Goal: Task Accomplishment & Management: Manage account settings

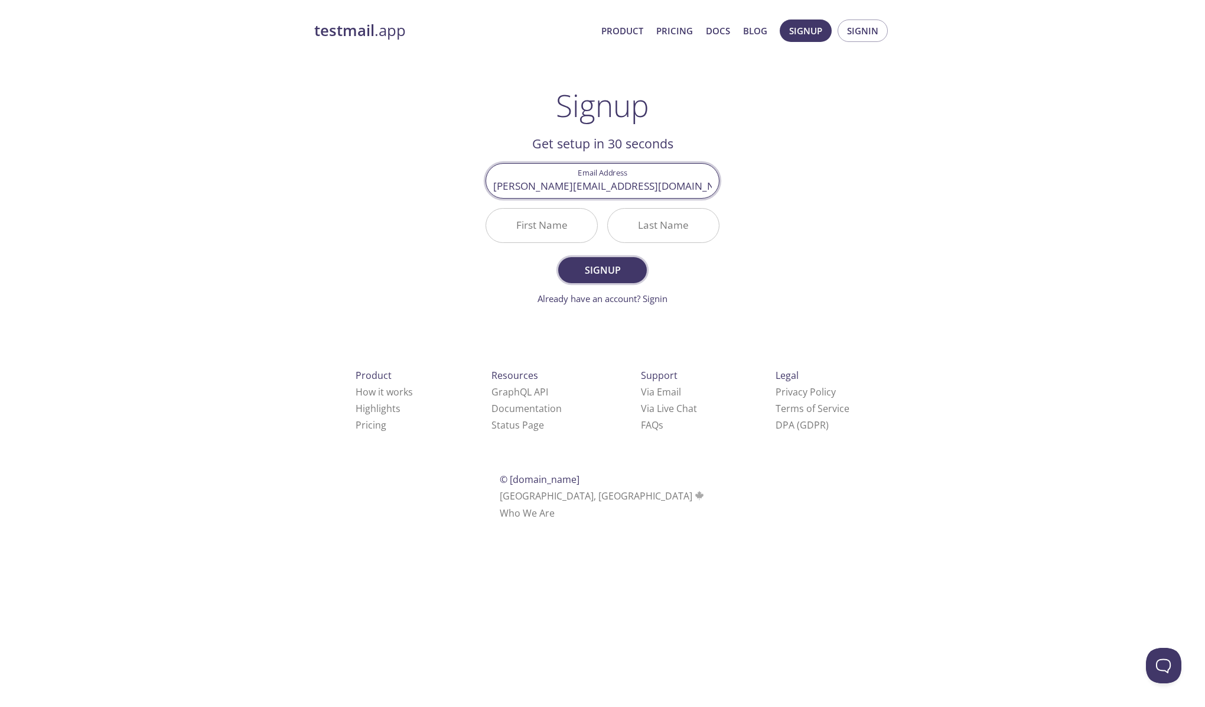
click at [614, 266] on span "Signup" at bounding box center [602, 270] width 63 height 17
click at [539, 235] on input "First Name Required" at bounding box center [541, 226] width 111 height 34
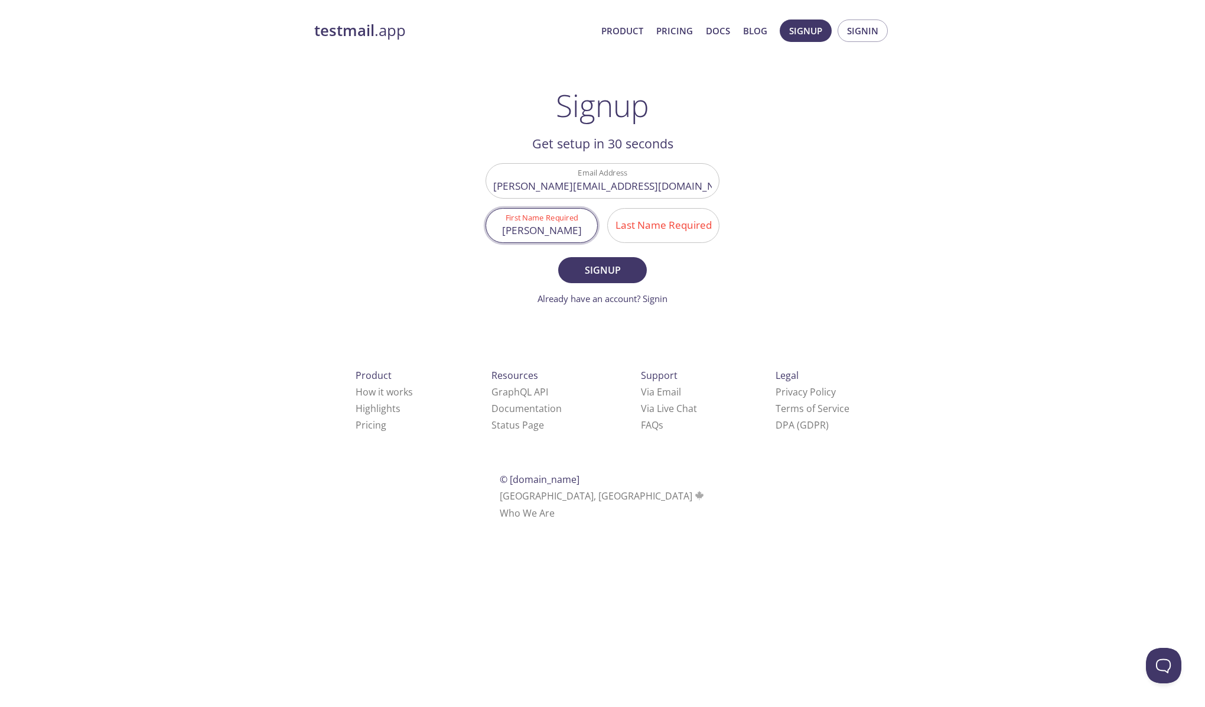
type input "[PERSON_NAME]"
type input "kumar"
click at [598, 262] on span "Signup" at bounding box center [602, 270] width 63 height 17
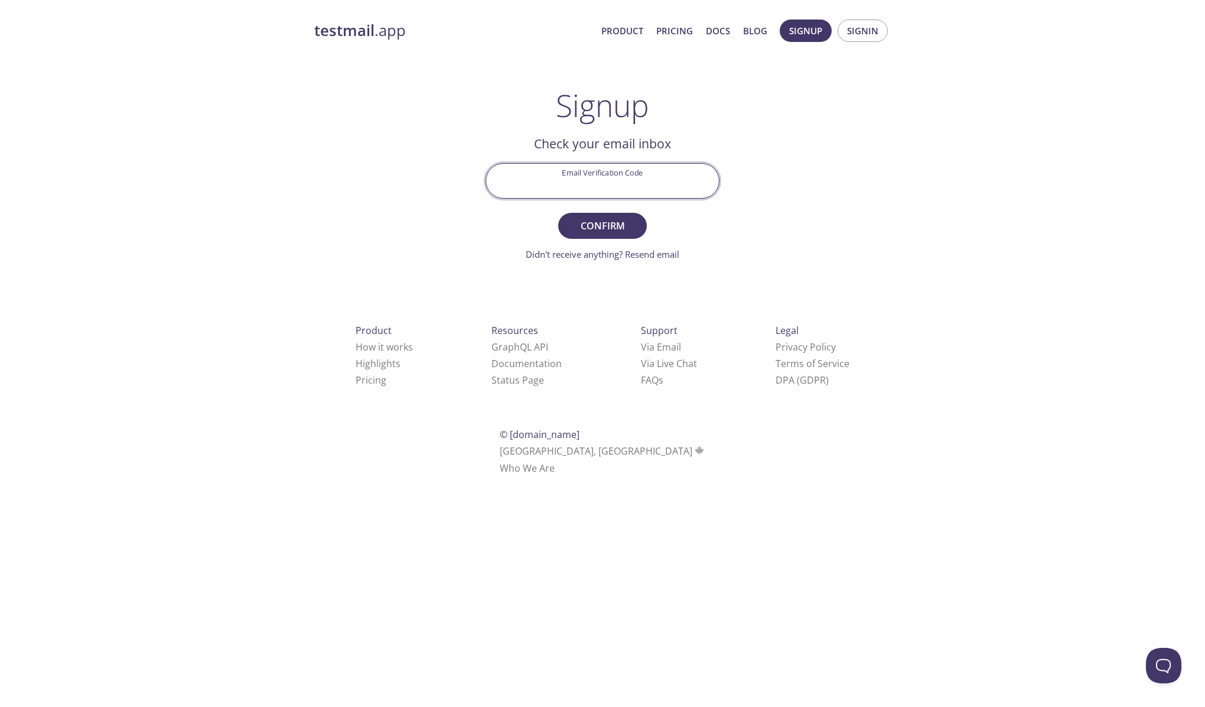
click at [614, 180] on input "Email Verification Code" at bounding box center [602, 181] width 233 height 34
click at [624, 172] on input "Email Verification Code" at bounding box center [602, 181] width 233 height 34
click at [785, 203] on div "testmail .app Product Pricing Docs Blog Signup Signin Signup Get setup in 30 se…" at bounding box center [602, 260] width 605 height 497
click at [633, 256] on link "Didn't receive anything? Resend email" at bounding box center [603, 254] width 154 height 12
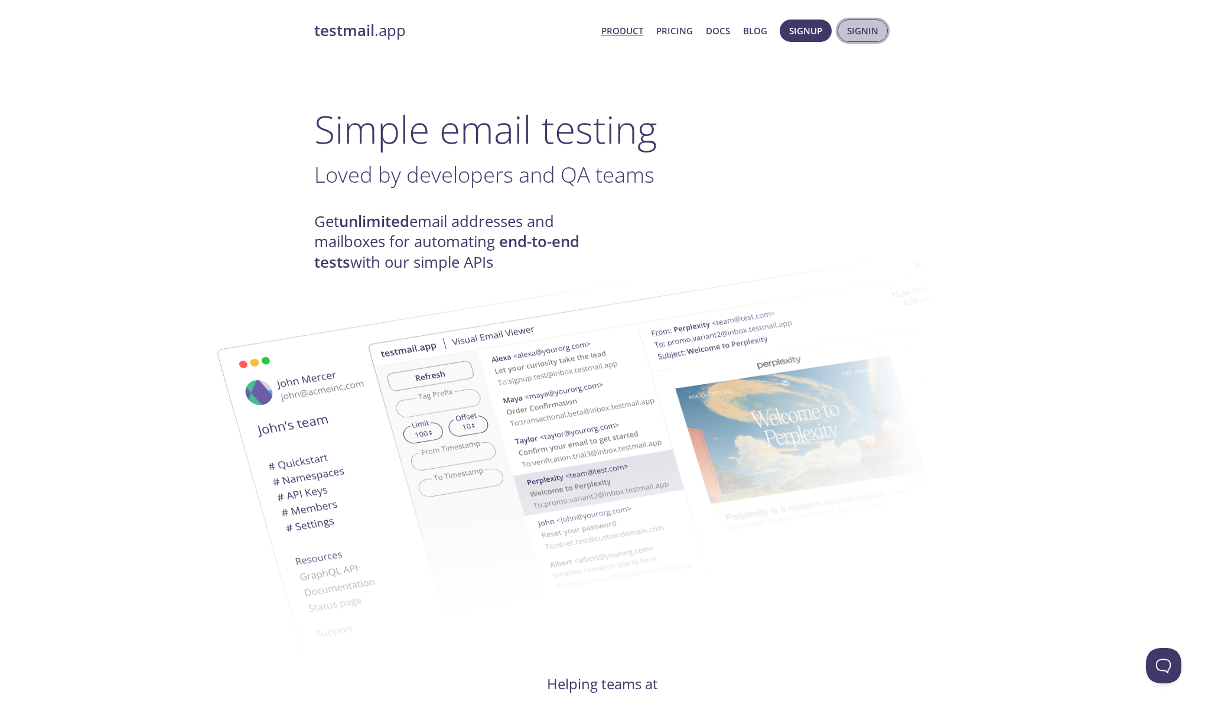
click at [866, 37] on span "Signin" at bounding box center [862, 30] width 31 height 15
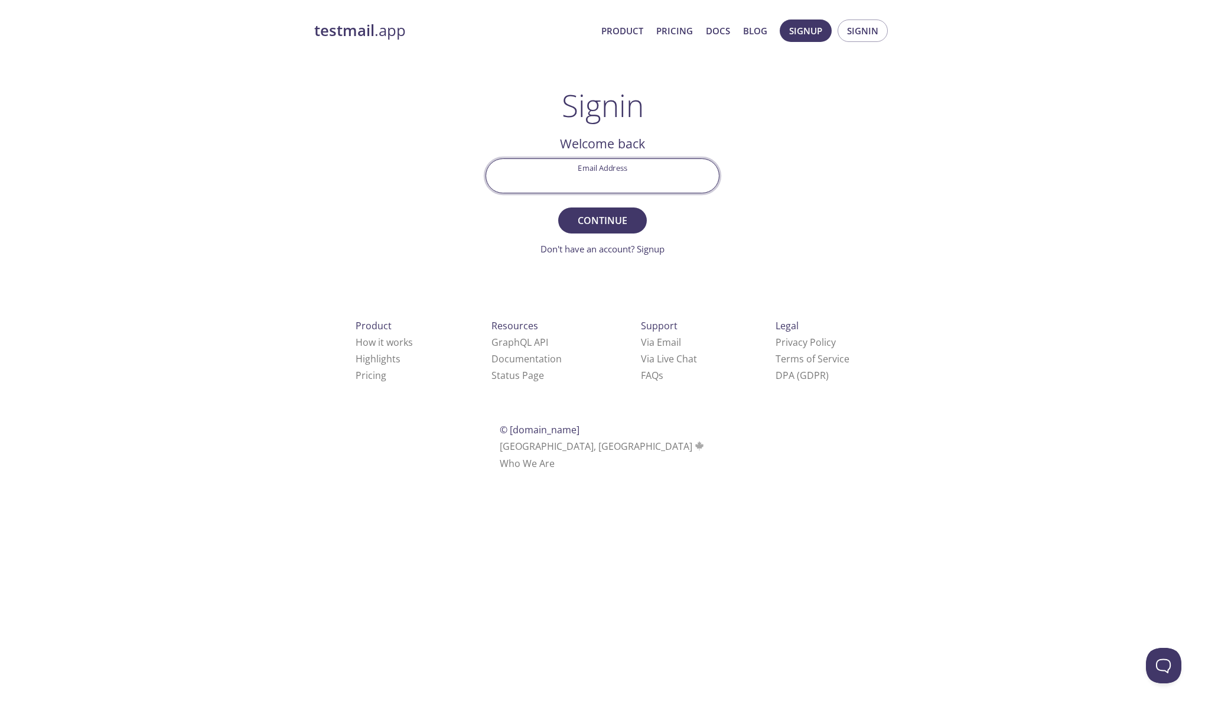
click at [629, 168] on input "Email Address" at bounding box center [602, 176] width 233 height 34
type input "[PERSON_NAME][EMAIL_ADDRESS][DOMAIN_NAME]"
click at [610, 223] on span "Continue" at bounding box center [602, 220] width 63 height 17
click at [644, 169] on input "Signin Security Code" at bounding box center [602, 176] width 233 height 34
click at [370, 200] on div "testmail .app Product Pricing Docs Blog Signup Signin Signin Welcome back Email…" at bounding box center [602, 258] width 605 height 493
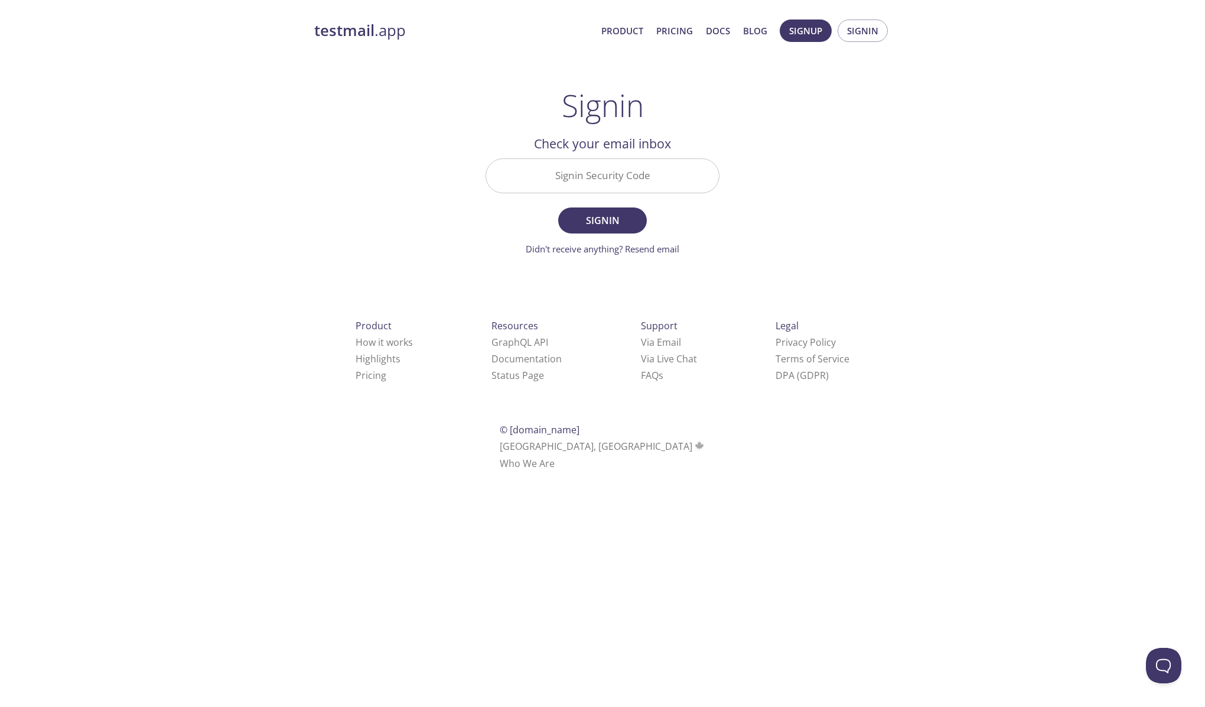
click at [676, 173] on input "Signin Security Code" at bounding box center [602, 176] width 233 height 34
paste input "AS3PTCU"
type input "AS3PTCU"
click at [620, 232] on button "Signin" at bounding box center [602, 220] width 89 height 26
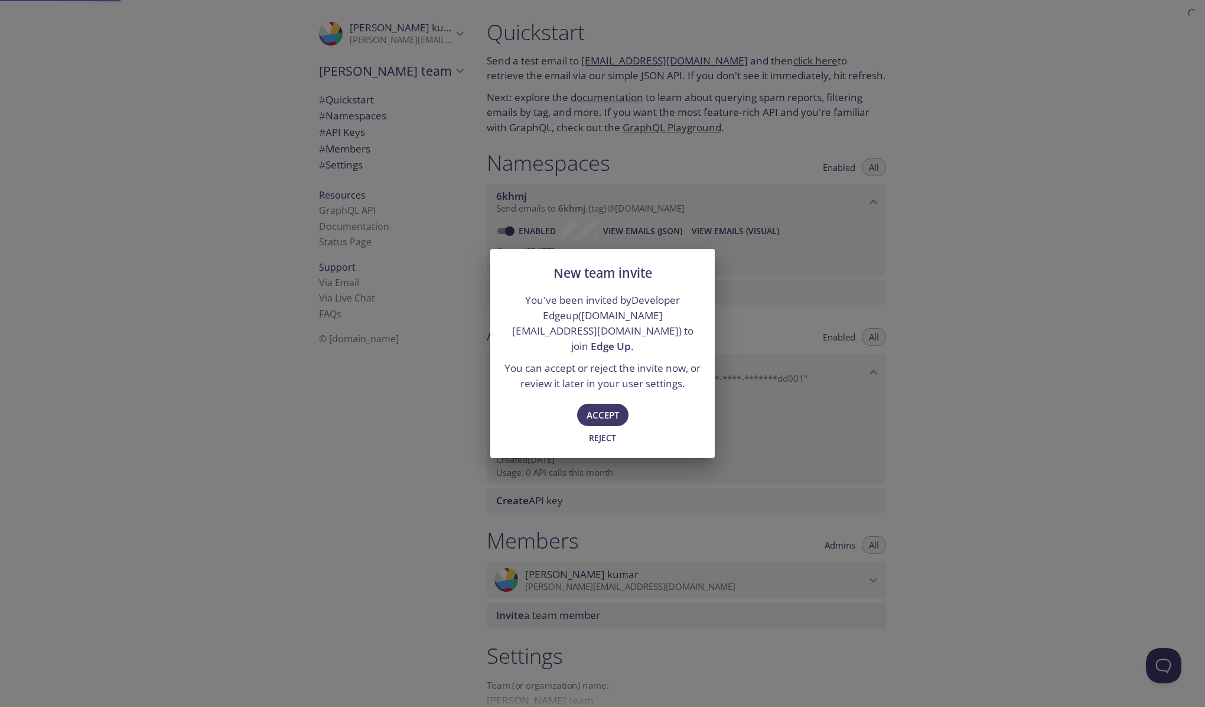
type input "Edge Up"
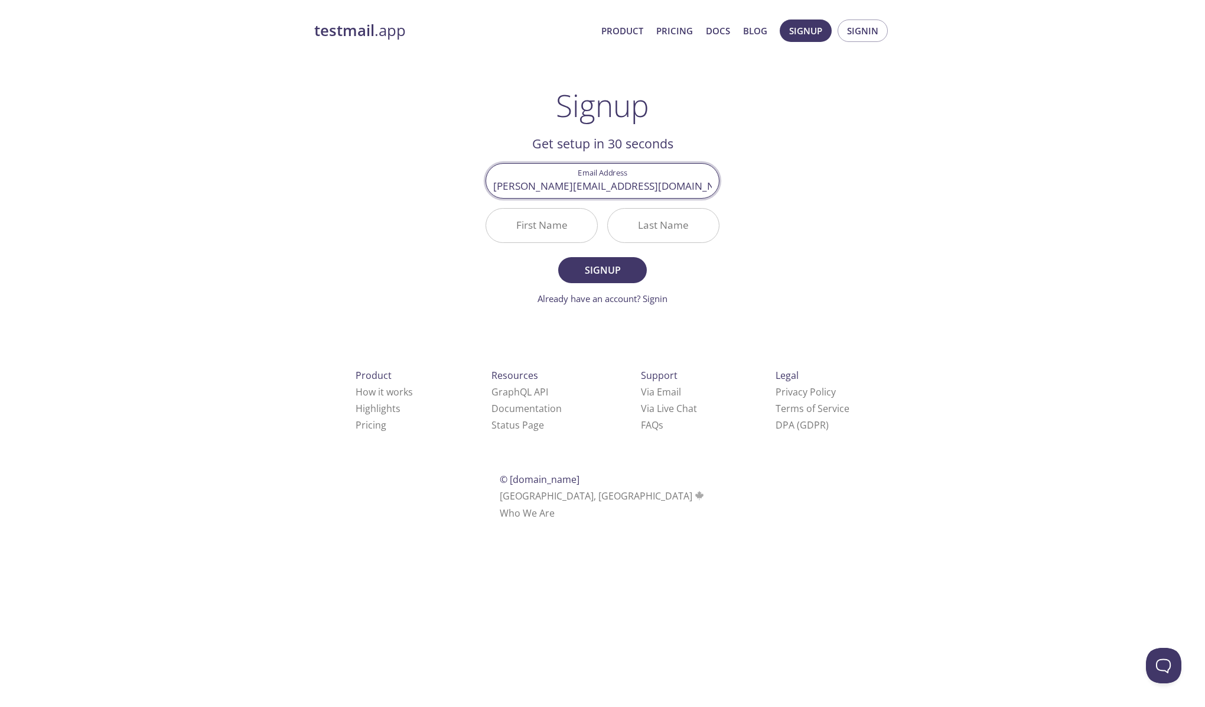
click at [560, 239] on input "First Name" at bounding box center [541, 226] width 111 height 34
type input "[PERSON_NAME]"
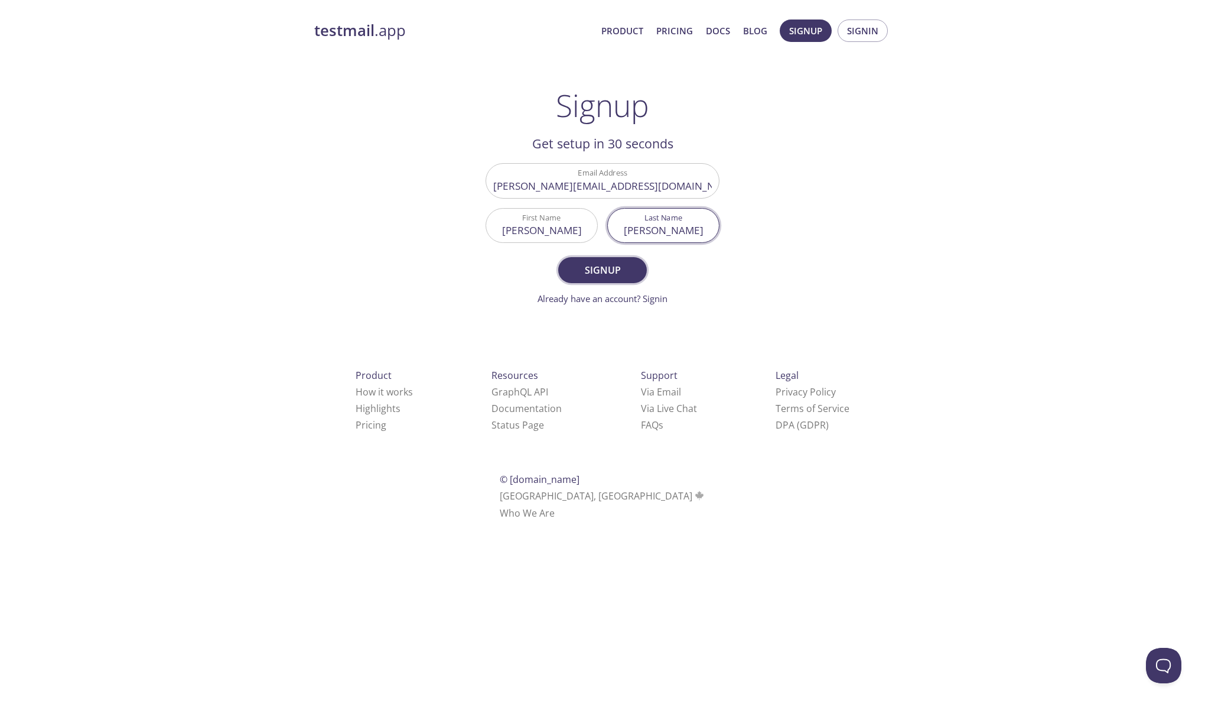
type input "Kumar"
click at [585, 272] on span "Signup" at bounding box center [602, 270] width 63 height 17
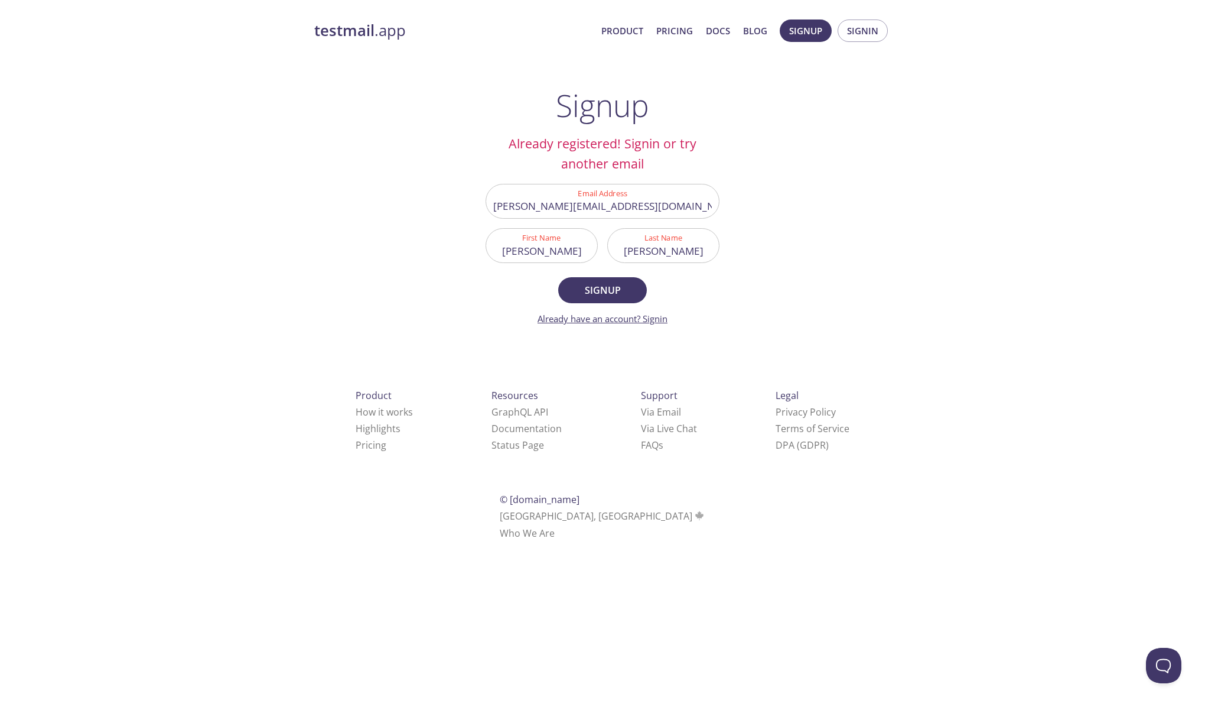
click at [654, 318] on link "Already have an account? Signin" at bounding box center [603, 319] width 130 height 12
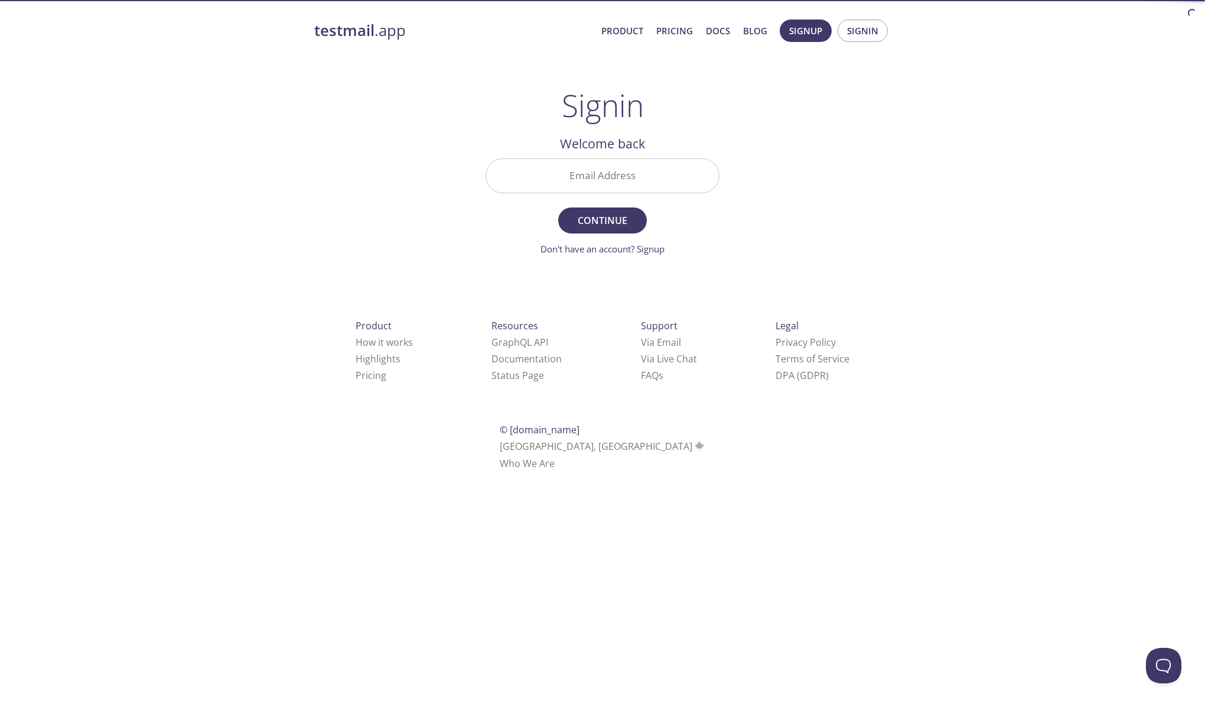
click at [591, 179] on input "Email Address" at bounding box center [602, 176] width 233 height 34
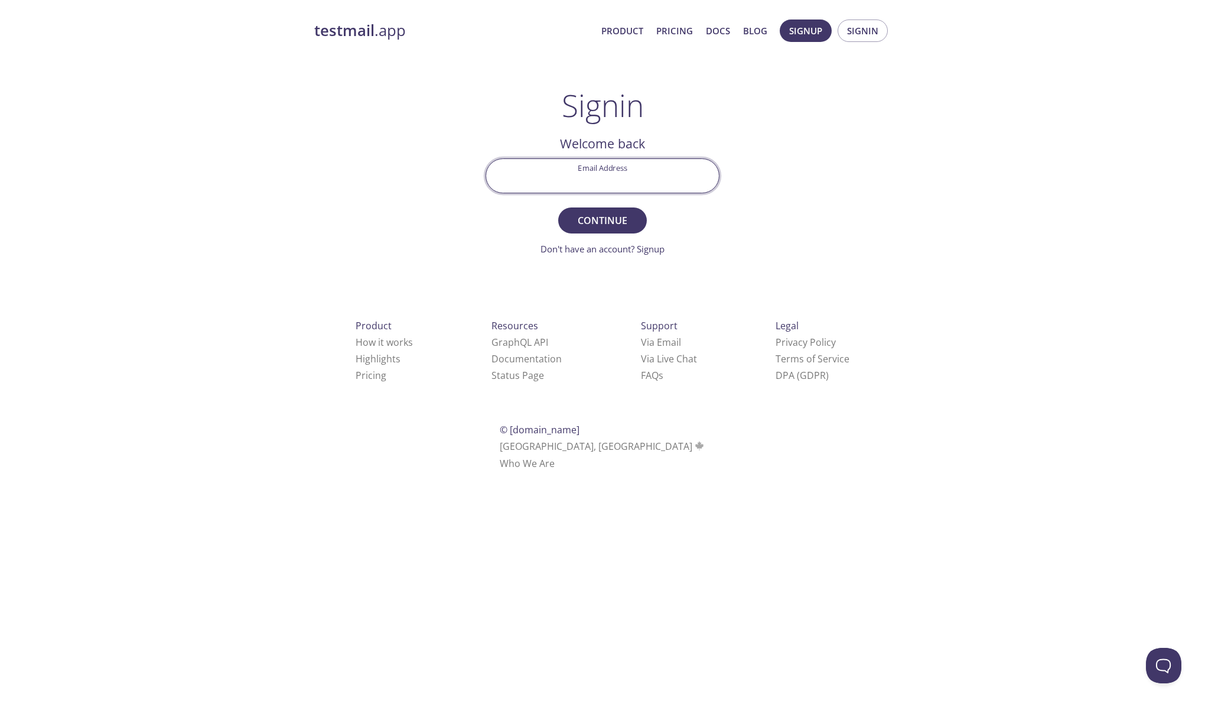
type input "[PERSON_NAME][EMAIL_ADDRESS][DOMAIN_NAME]"
click at [595, 231] on button "Continue" at bounding box center [602, 220] width 89 height 26
click at [659, 182] on input "Signin Security Code" at bounding box center [602, 176] width 233 height 34
paste input "J9GSEQ7"
type input "J9GSEQ7"
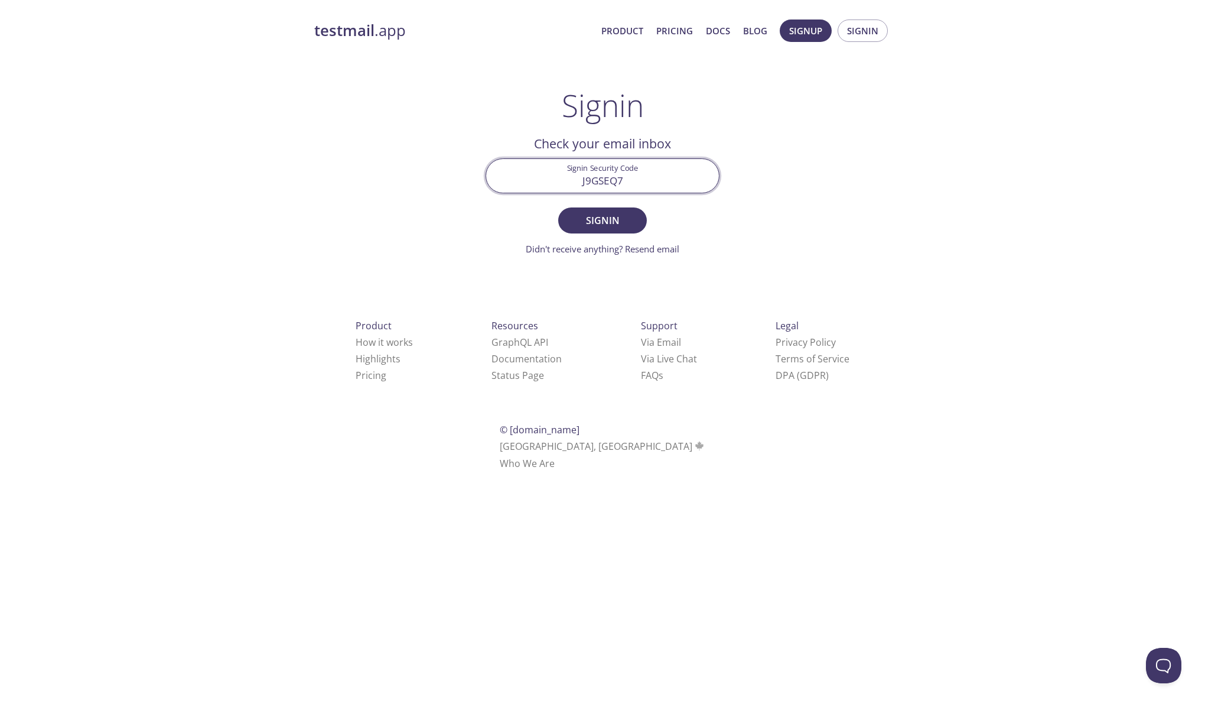
click at [558, 207] on button "Signin" at bounding box center [602, 220] width 89 height 26
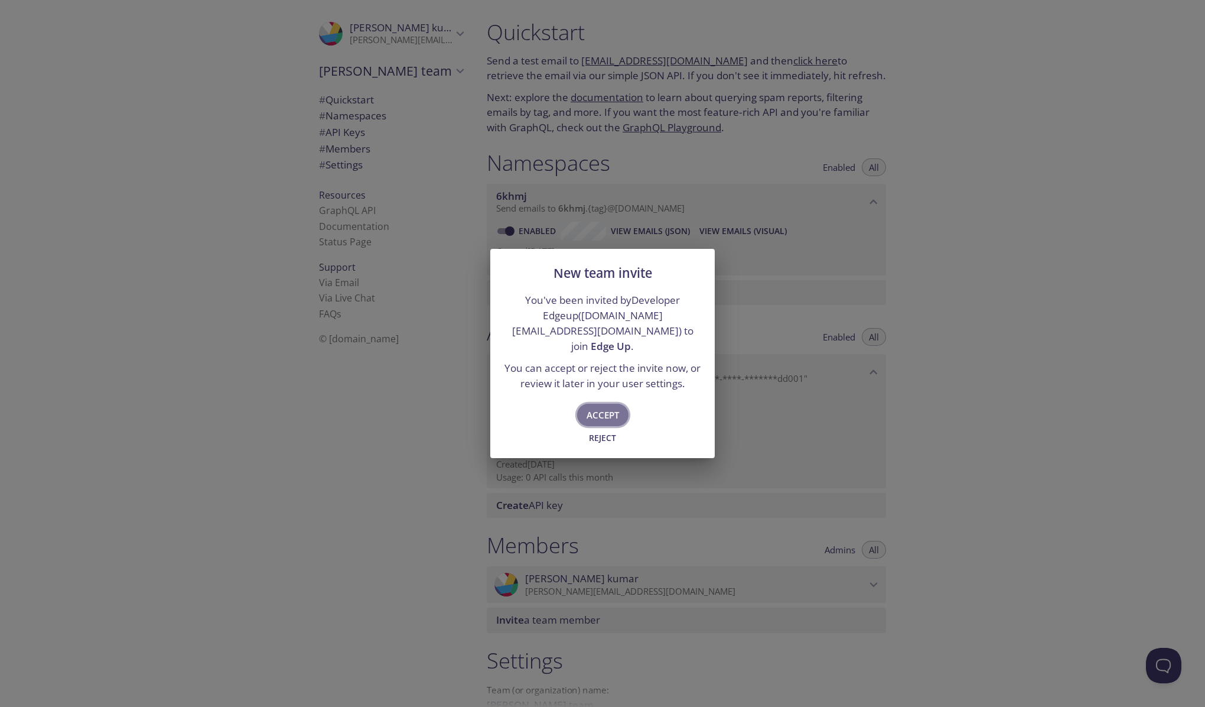
click at [620, 408] on button "Accept" at bounding box center [602, 415] width 51 height 22
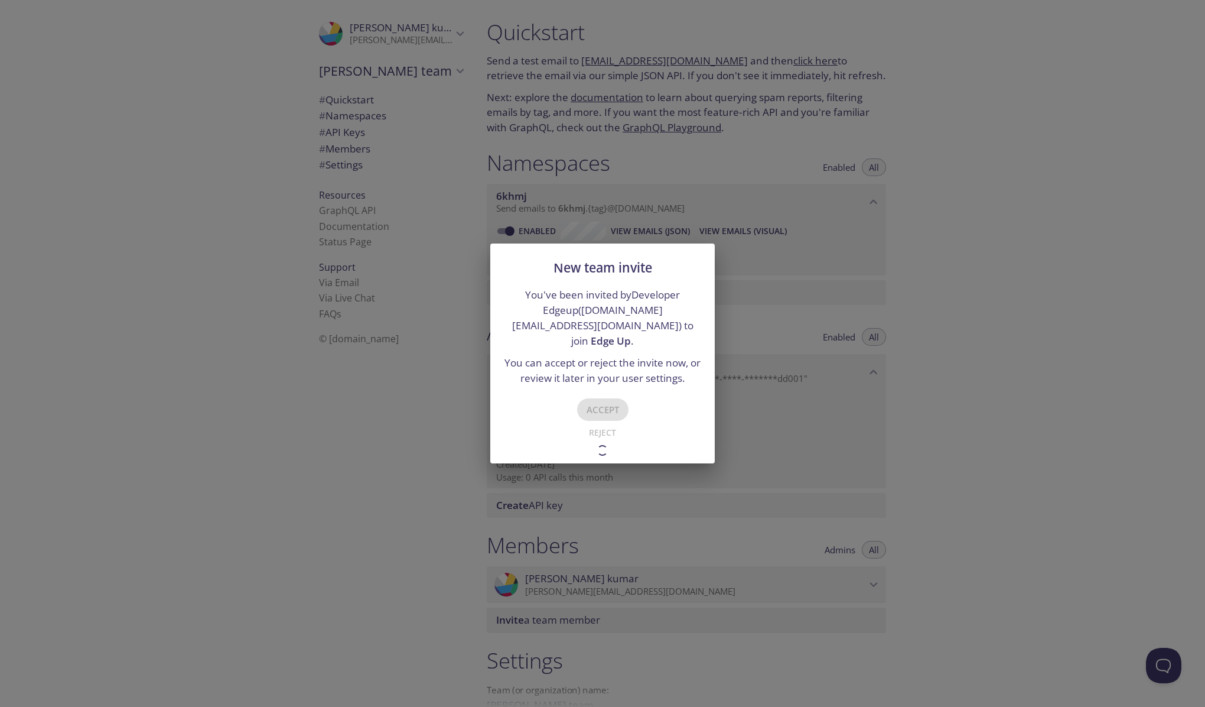
type input "Edge Up"
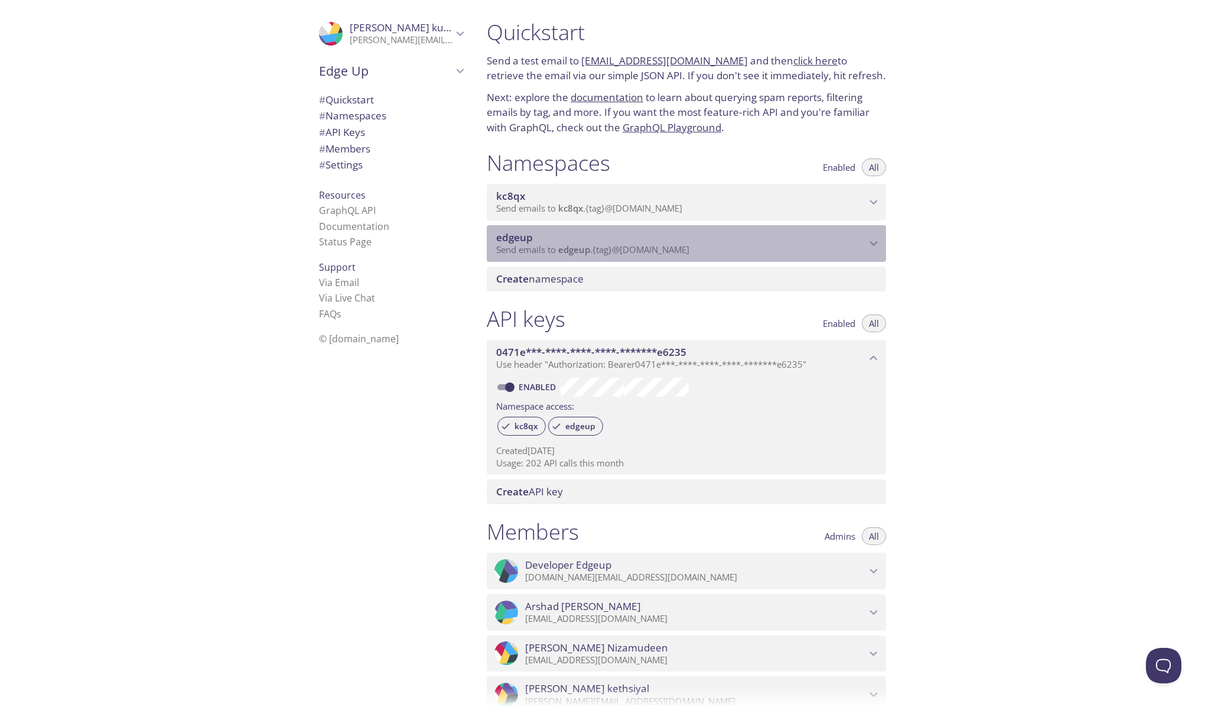
click at [730, 245] on p "Send emails to edgeup . {tag} @inbox.testmail.app" at bounding box center [681, 250] width 370 height 12
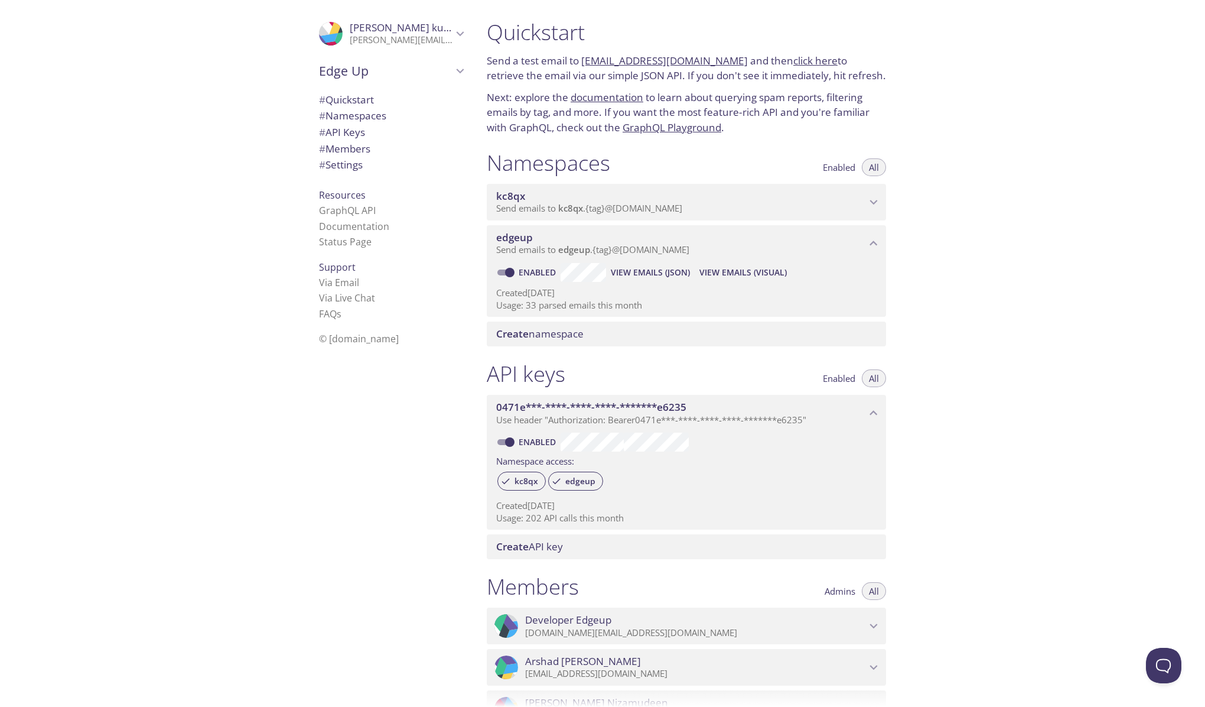
click at [911, 298] on div "Quickstart Send a test email to kc8qx.test@inbox.testmail.app and then click he…" at bounding box center [841, 353] width 728 height 707
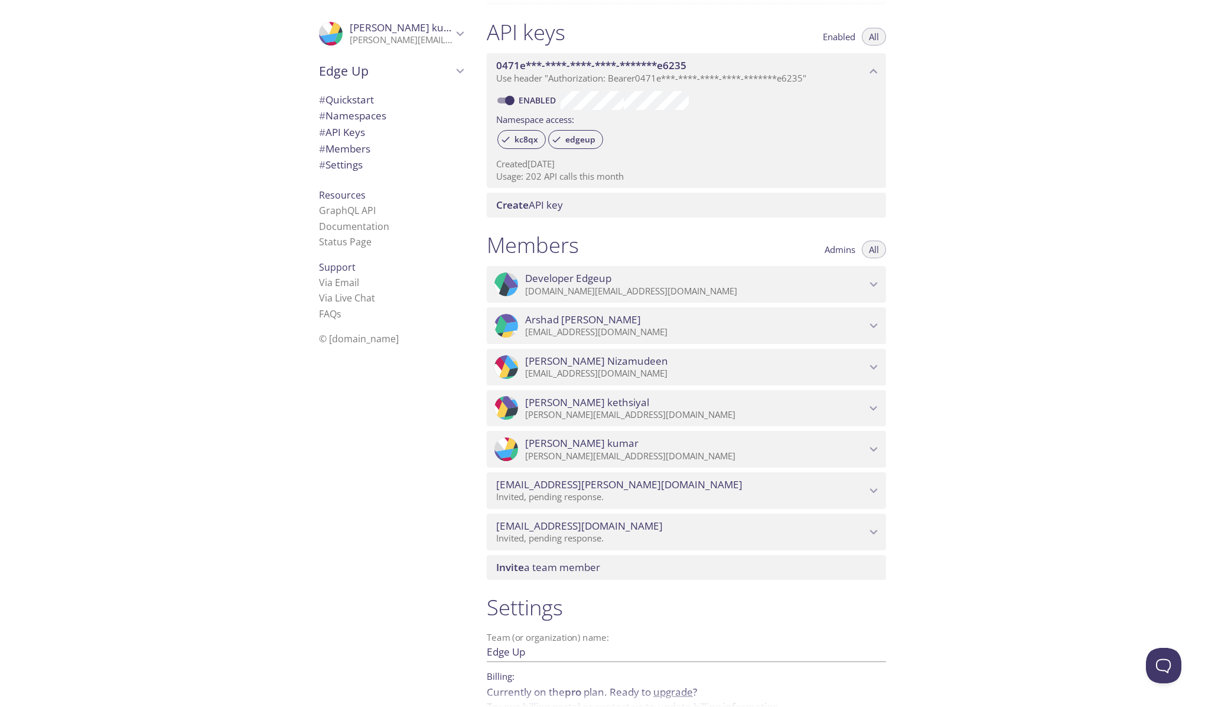
scroll to position [360, 0]
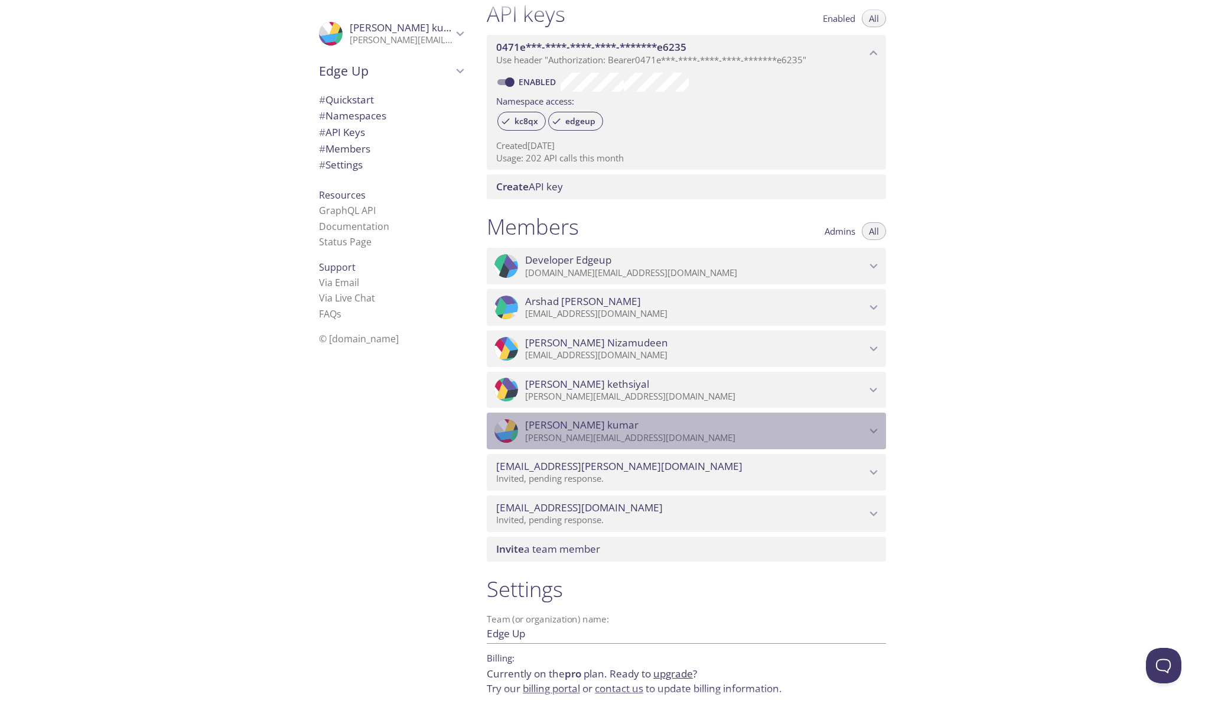
click at [785, 438] on p "[PERSON_NAME][EMAIL_ADDRESS][DOMAIN_NAME]" at bounding box center [695, 438] width 341 height 12
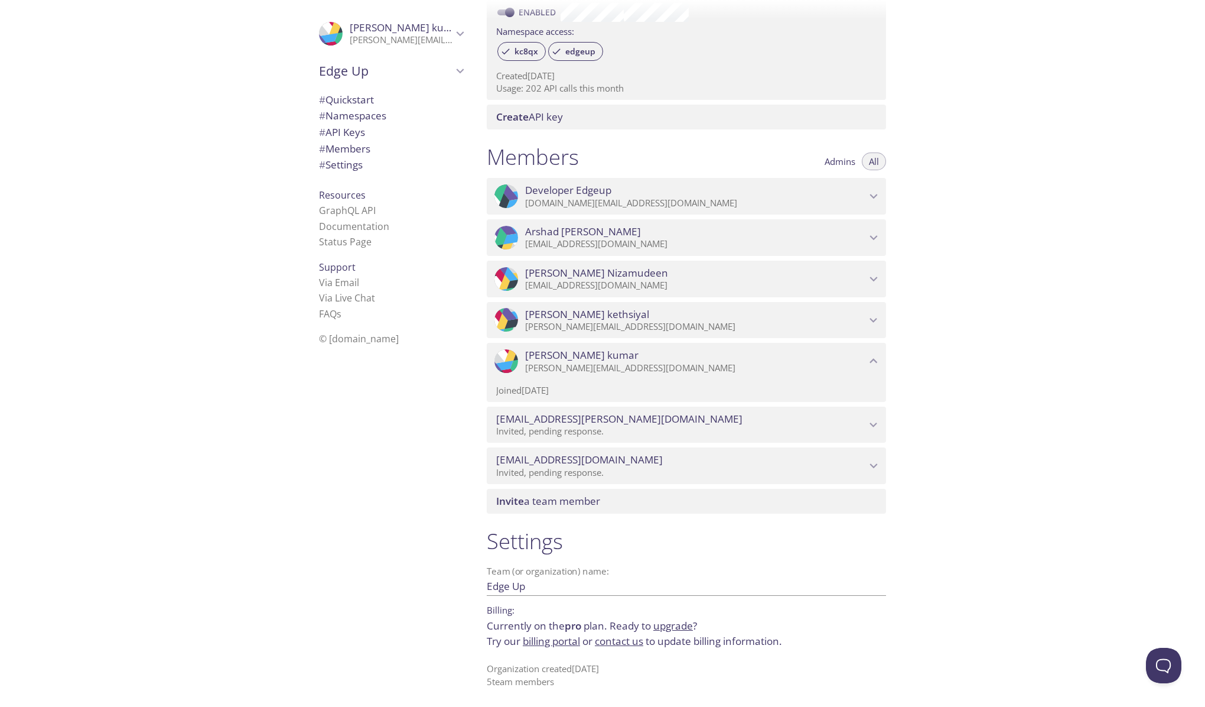
scroll to position [0, 0]
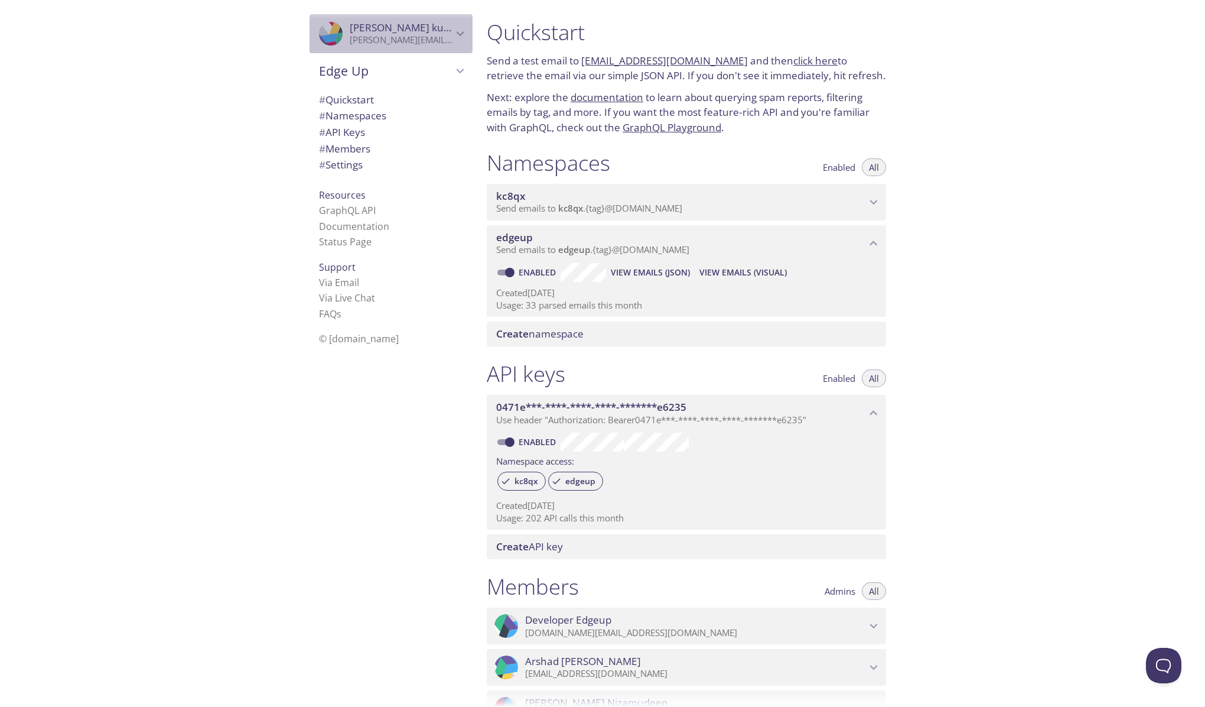
click at [424, 35] on p "[PERSON_NAME][EMAIL_ADDRESS][DOMAIN_NAME]" at bounding box center [401, 40] width 103 height 12
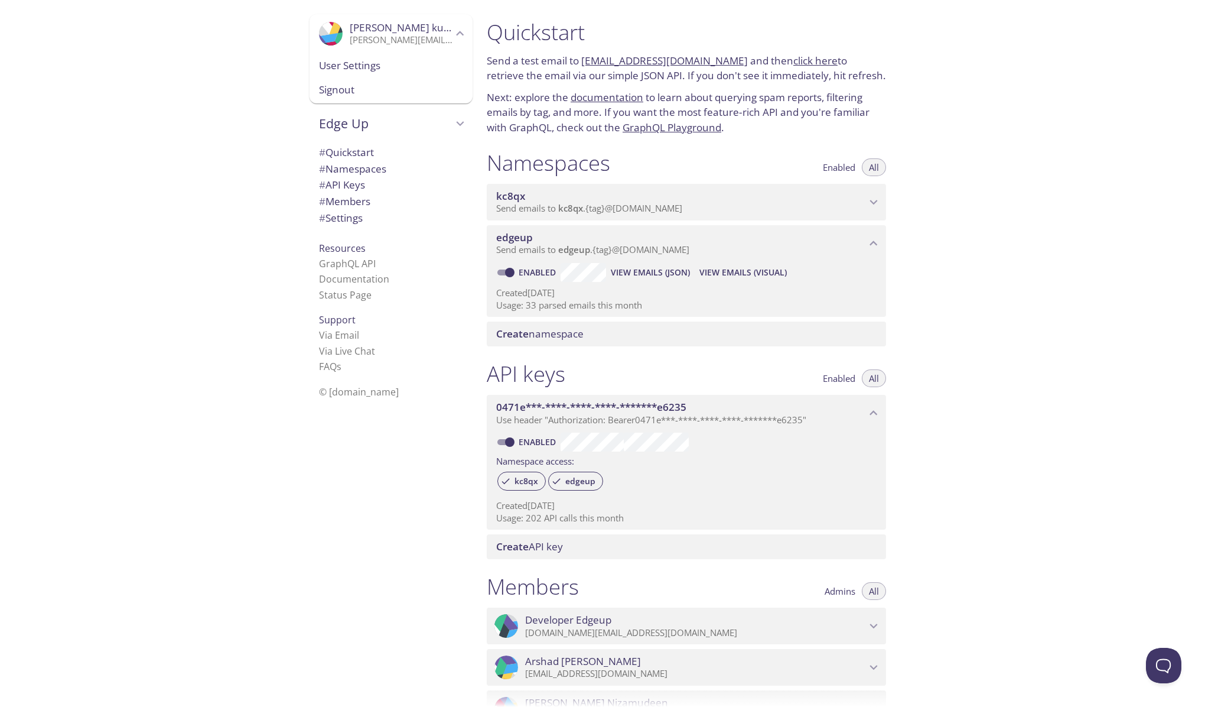
click at [430, 194] on span "# Members" at bounding box center [391, 201] width 144 height 15
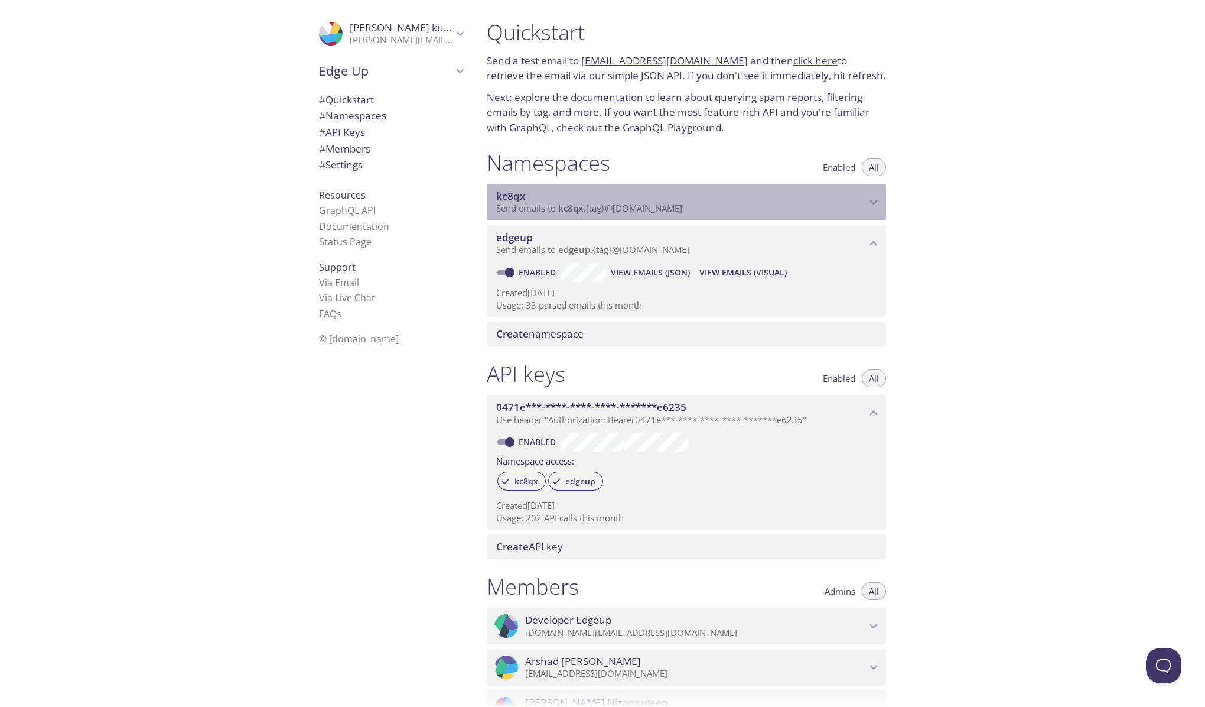
click at [875, 206] on icon "kc8qx namespace" at bounding box center [873, 201] width 15 height 15
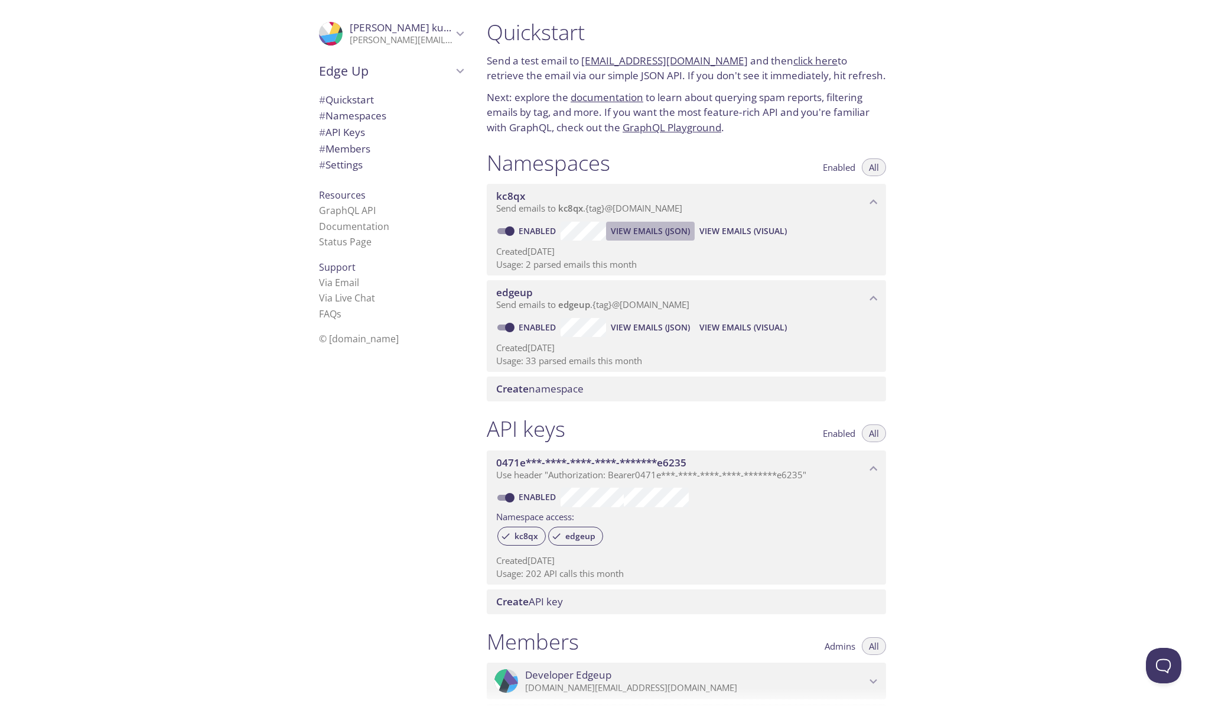
click at [642, 231] on span "View Emails (JSON)" at bounding box center [650, 231] width 79 height 14
click at [672, 60] on link "kc8qx.test@inbox.testmail.app" at bounding box center [664, 61] width 167 height 14
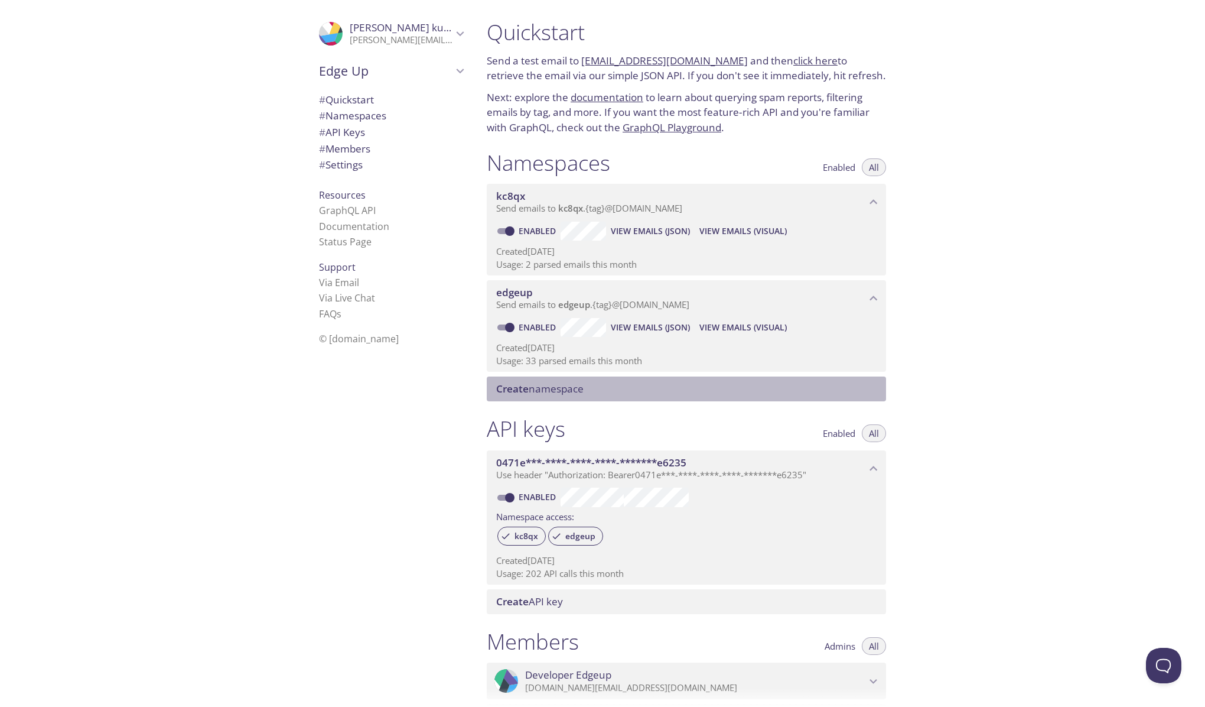
click at [649, 392] on span "Create namespace" at bounding box center [688, 388] width 385 height 13
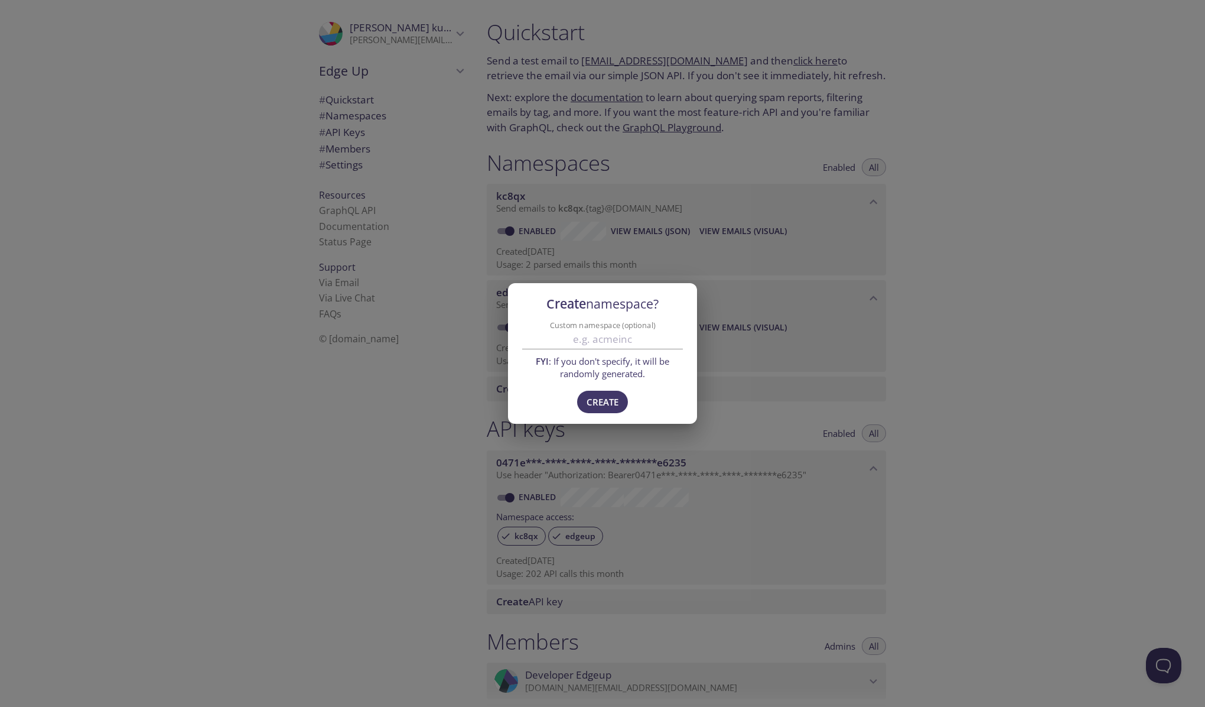
click at [632, 343] on input "Custom namespace (optional)" at bounding box center [602, 339] width 161 height 19
click at [821, 334] on div "Create namespace? Custom namespace (optional) FYI : If you don't specify, it wi…" at bounding box center [602, 353] width 1205 height 707
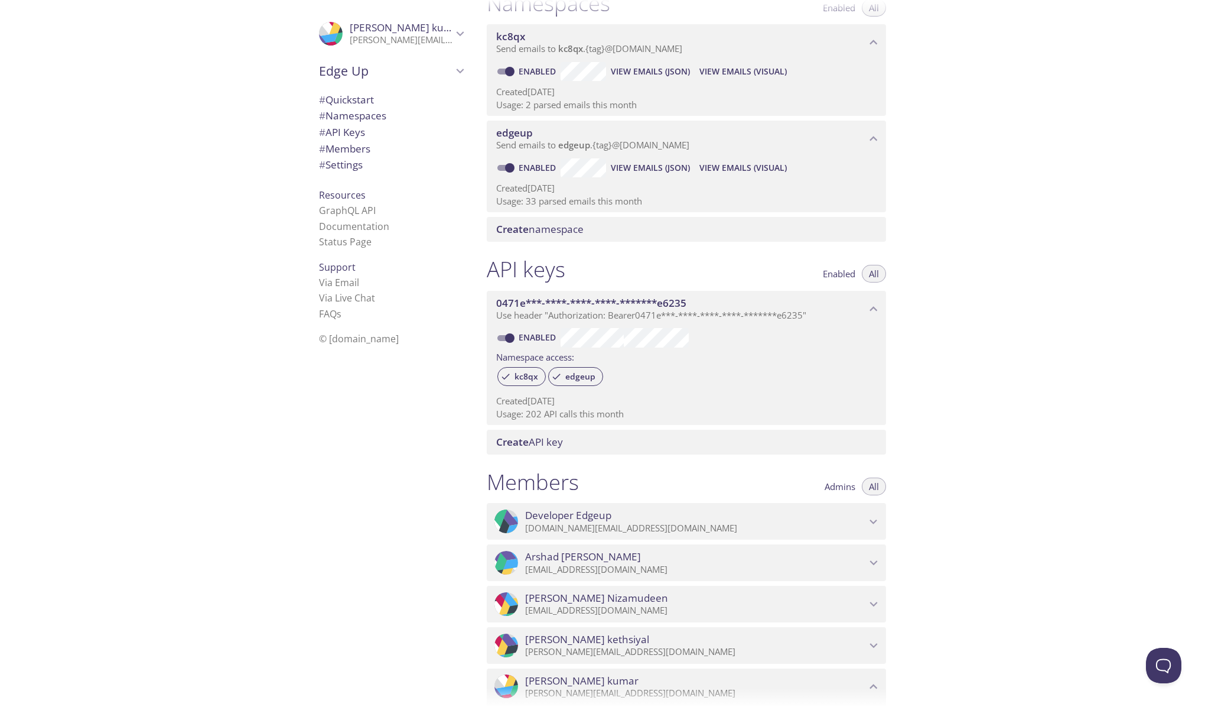
scroll to position [168, 0]
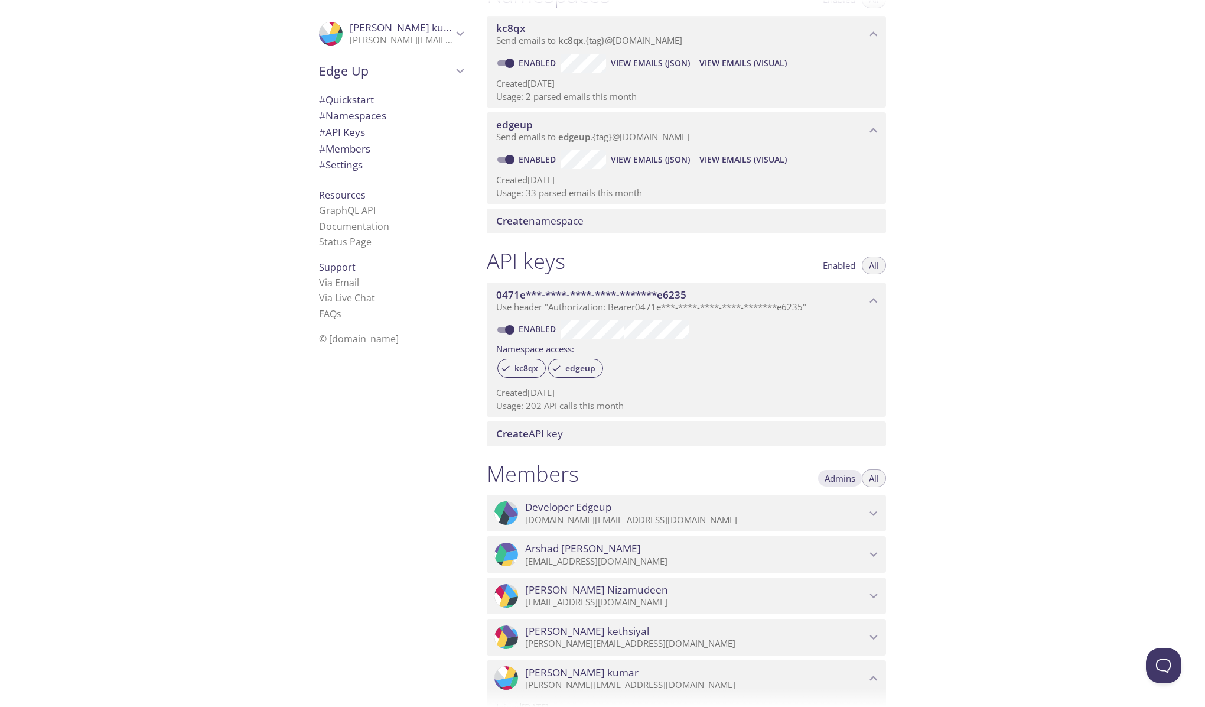
click at [844, 478] on span "Admins" at bounding box center [840, 478] width 31 height 0
click at [866, 473] on button "All" at bounding box center [874, 478] width 24 height 18
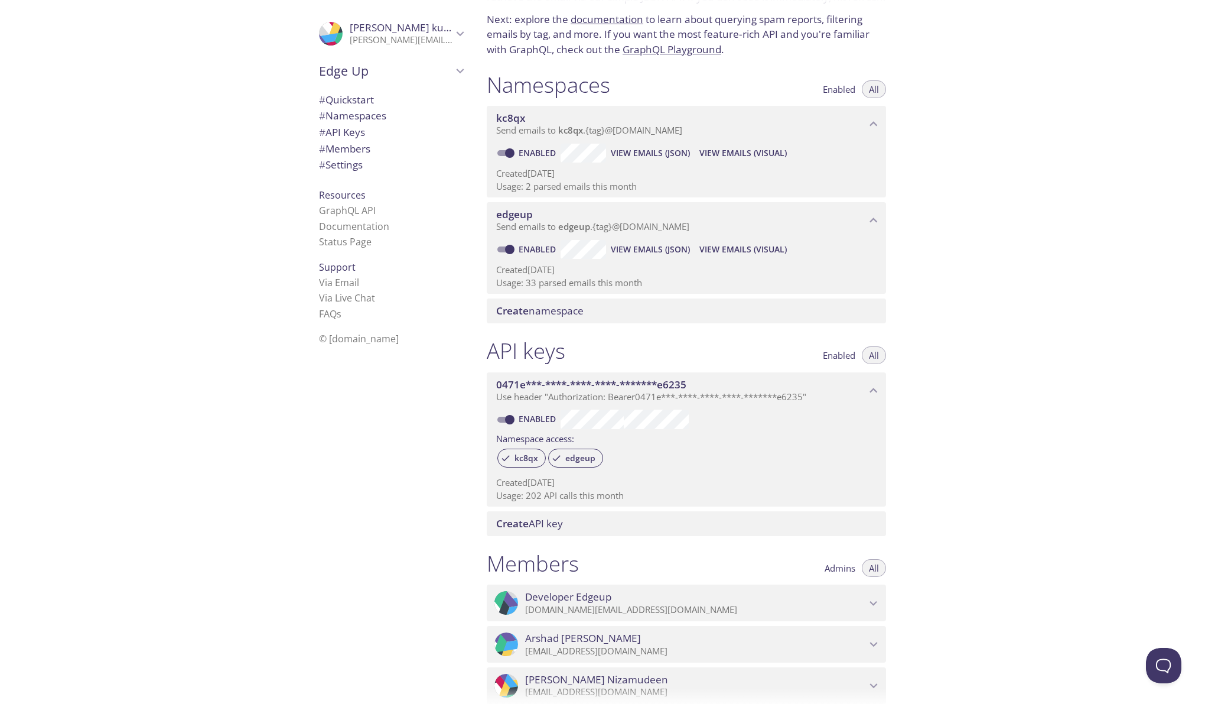
scroll to position [0, 0]
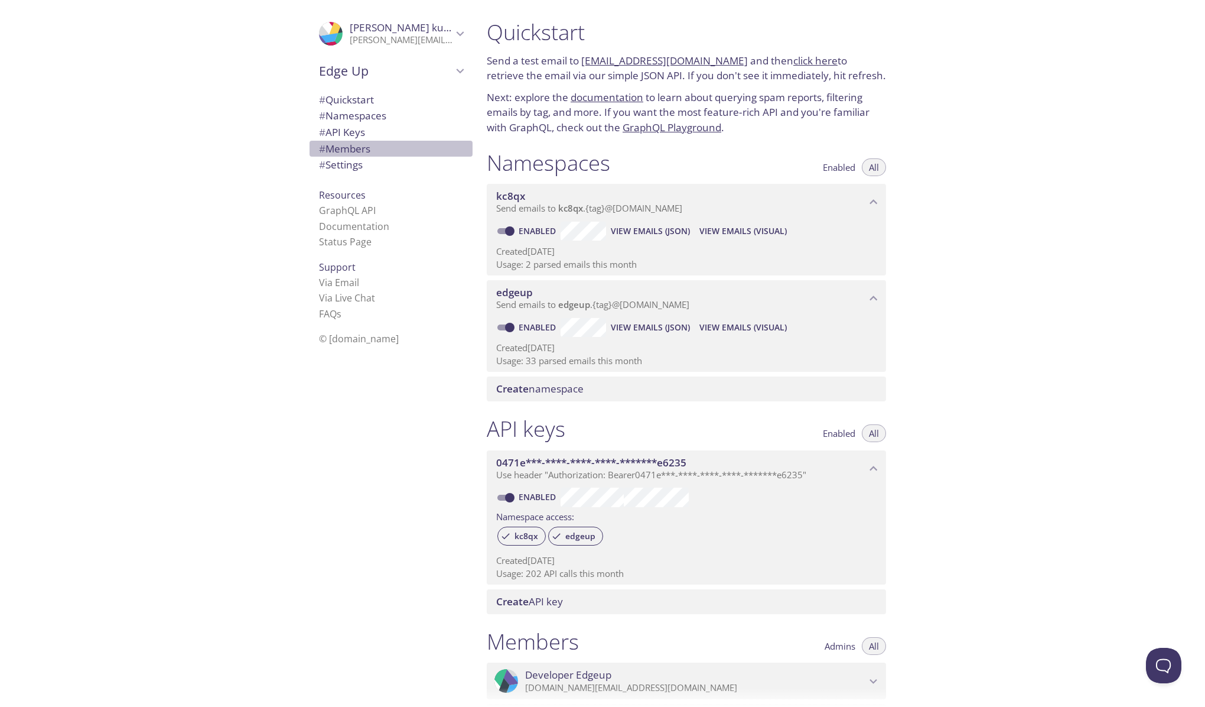
click at [369, 152] on span "# Members" at bounding box center [344, 149] width 51 height 14
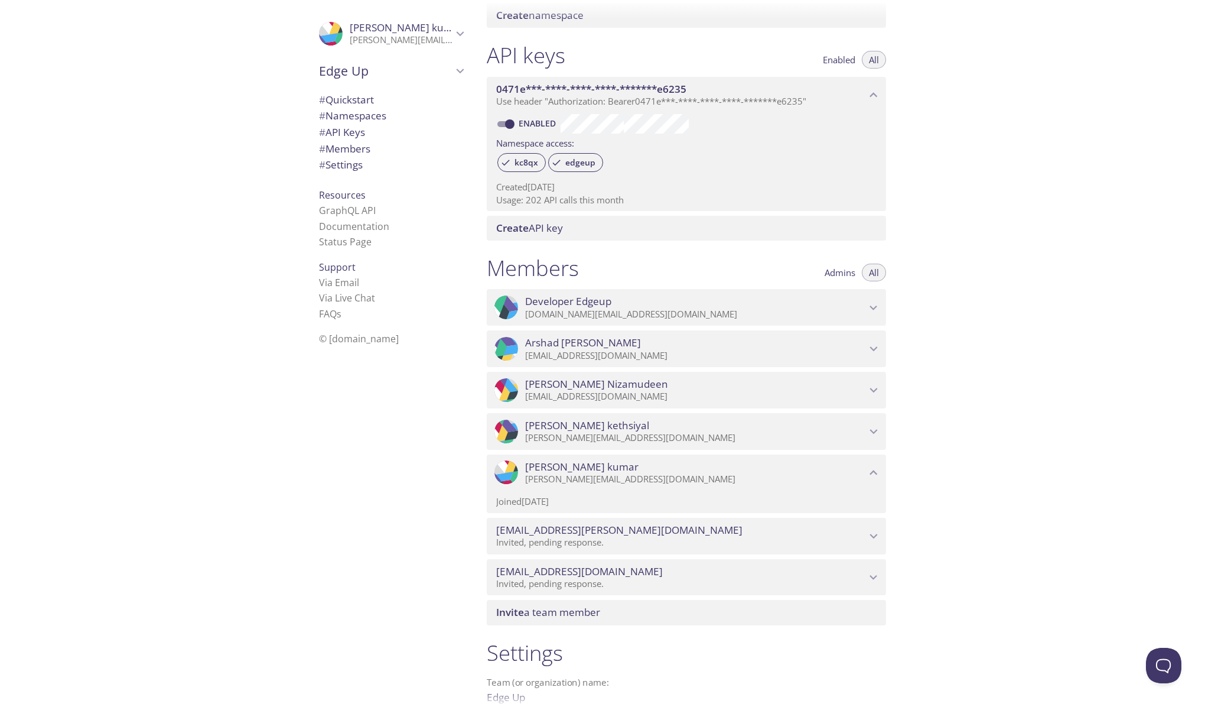
scroll to position [485, 0]
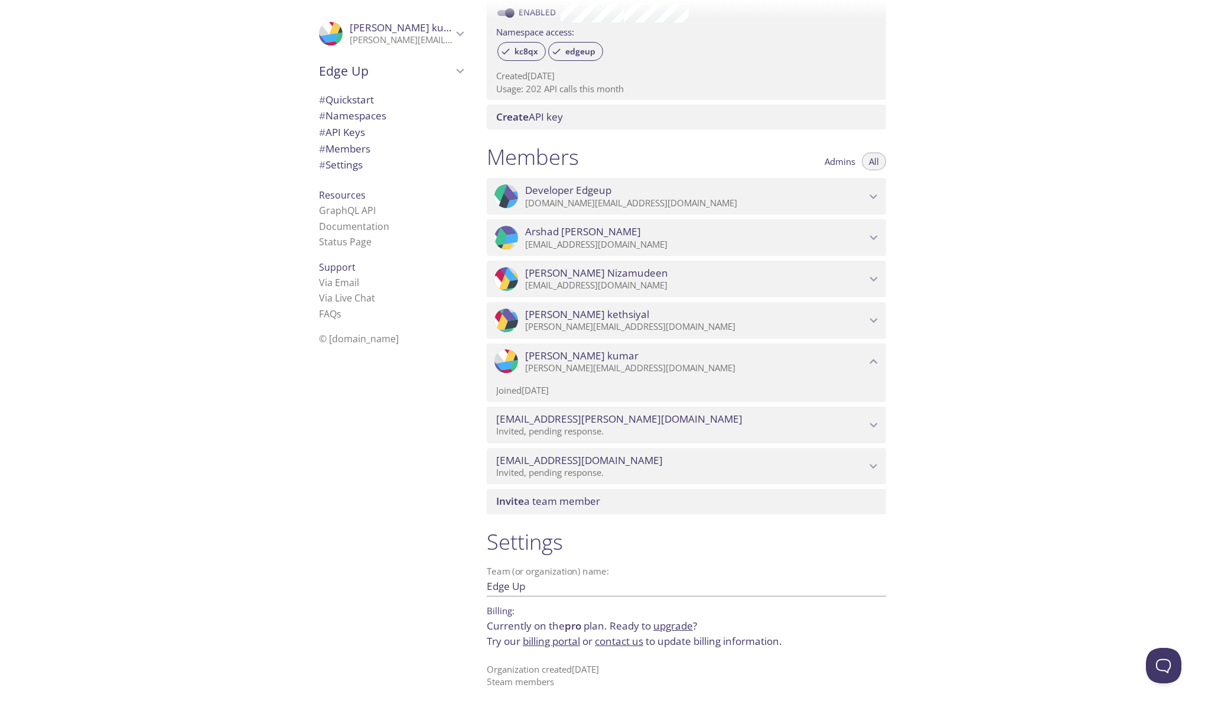
click at [876, 460] on icon "abubakkar.sithick@optisolbusiness.com" at bounding box center [873, 465] width 15 height 15
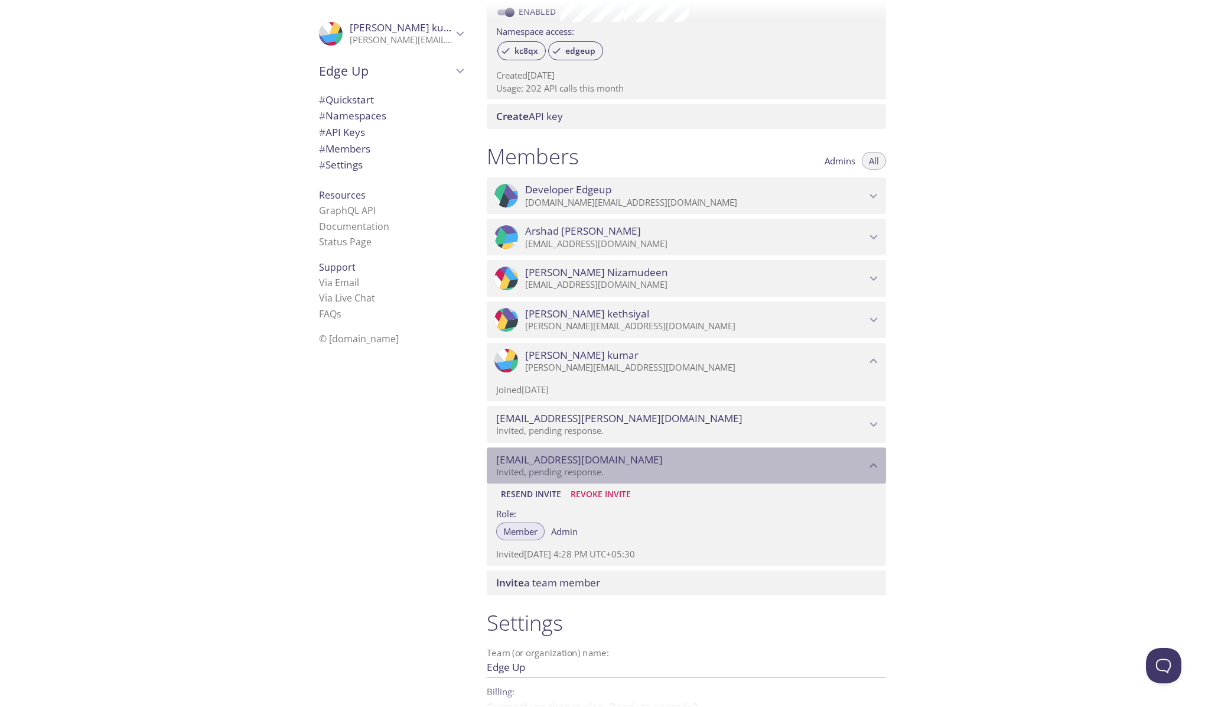
click at [876, 460] on icon "abubakkar.sithick@optisolbusiness.com" at bounding box center [873, 465] width 15 height 15
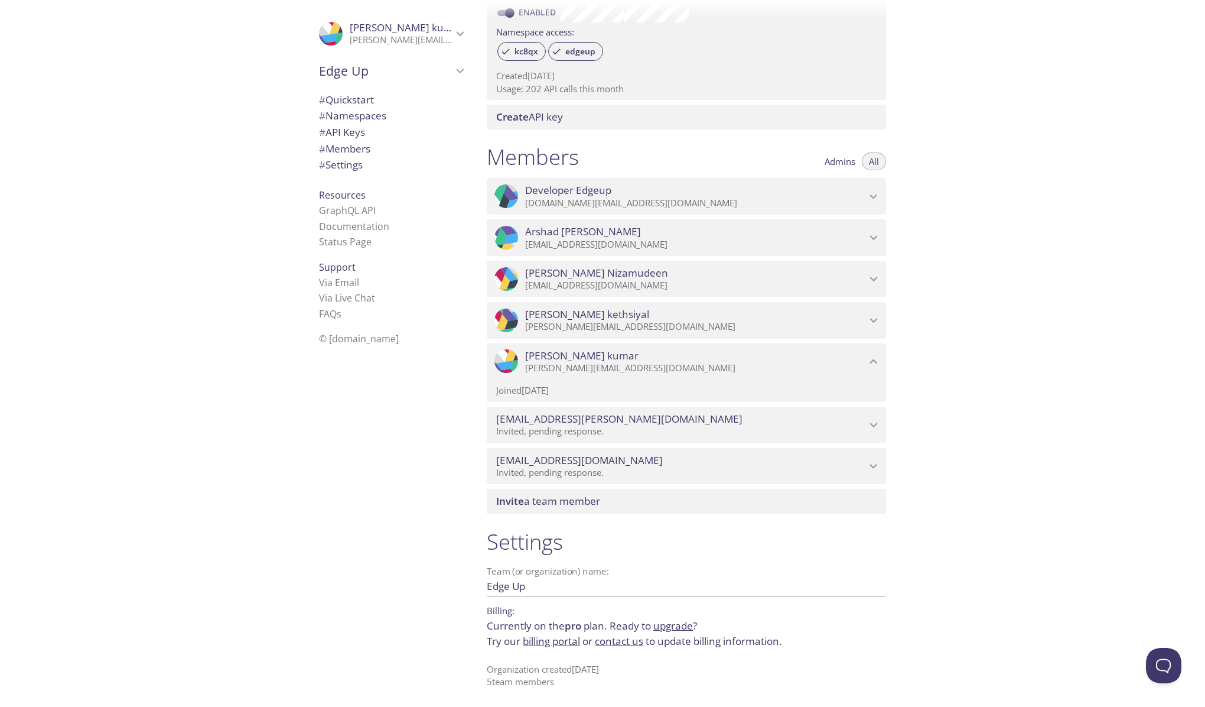
click at [878, 432] on div "muji.shahul@optisolbusiness.com Invited, pending response." at bounding box center [686, 424] width 399 height 37
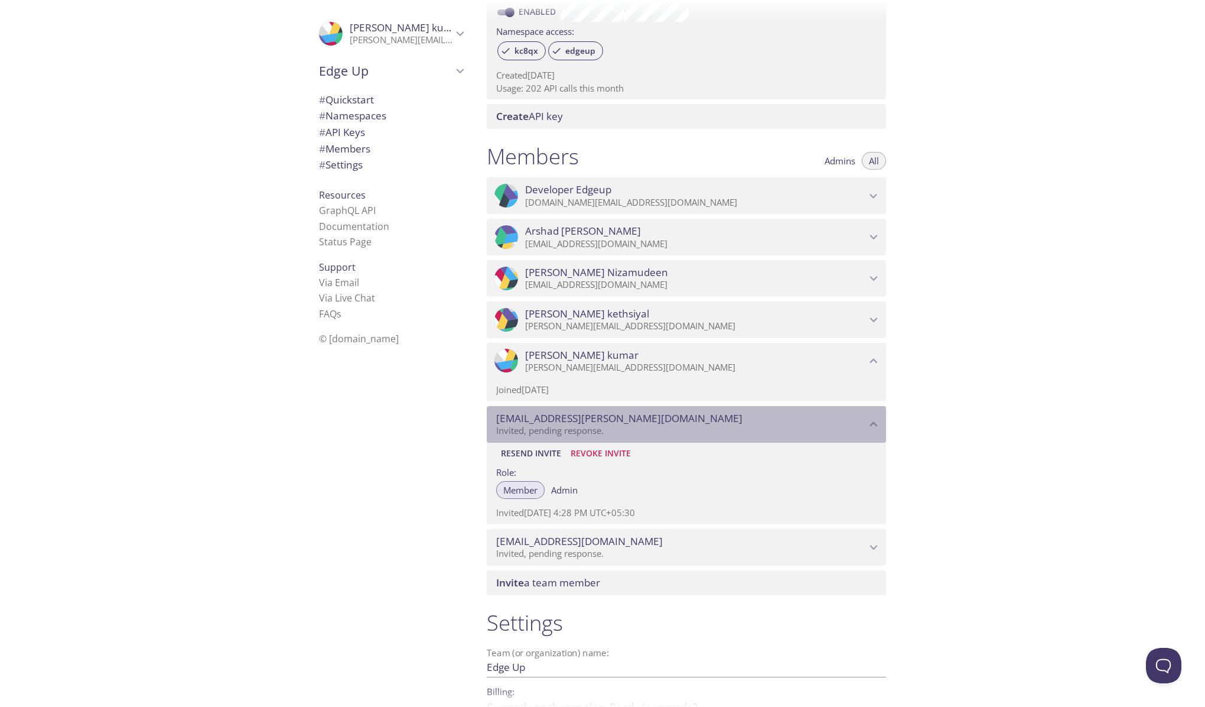
click at [878, 432] on div "muji.shahul@optisolbusiness.com Invited, pending response." at bounding box center [686, 424] width 399 height 37
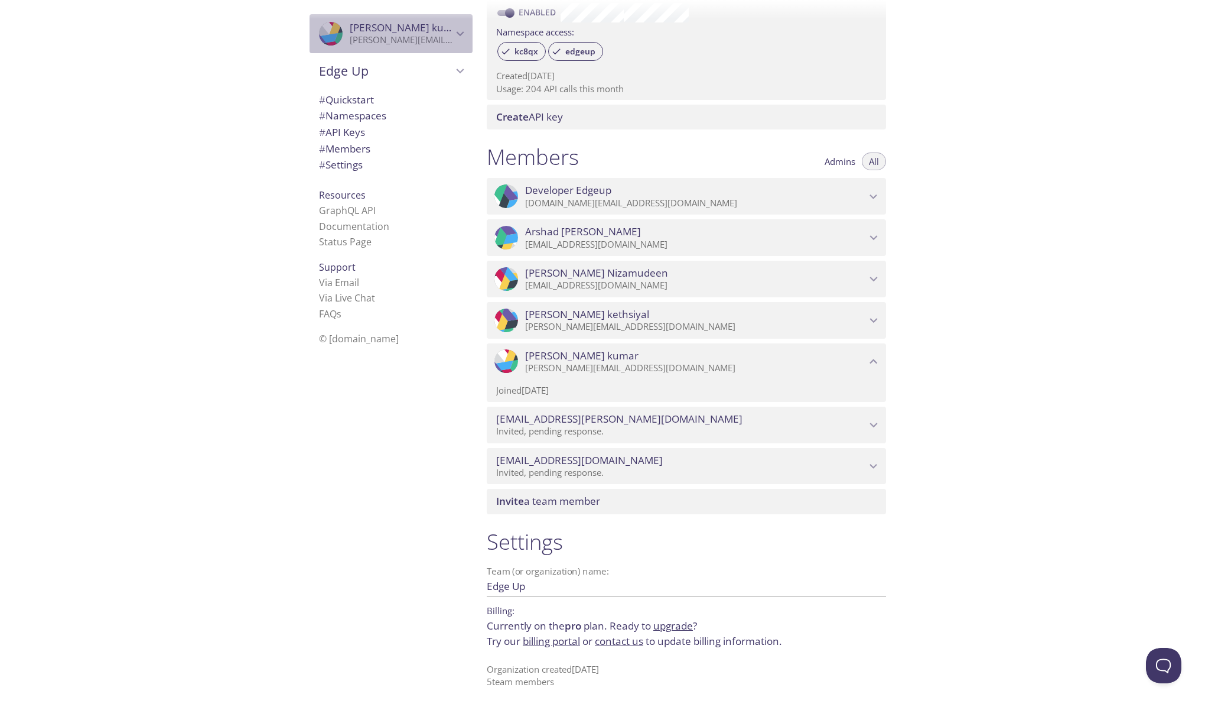
click at [466, 33] on icon "Saravana kumar" at bounding box center [460, 33] width 15 height 15
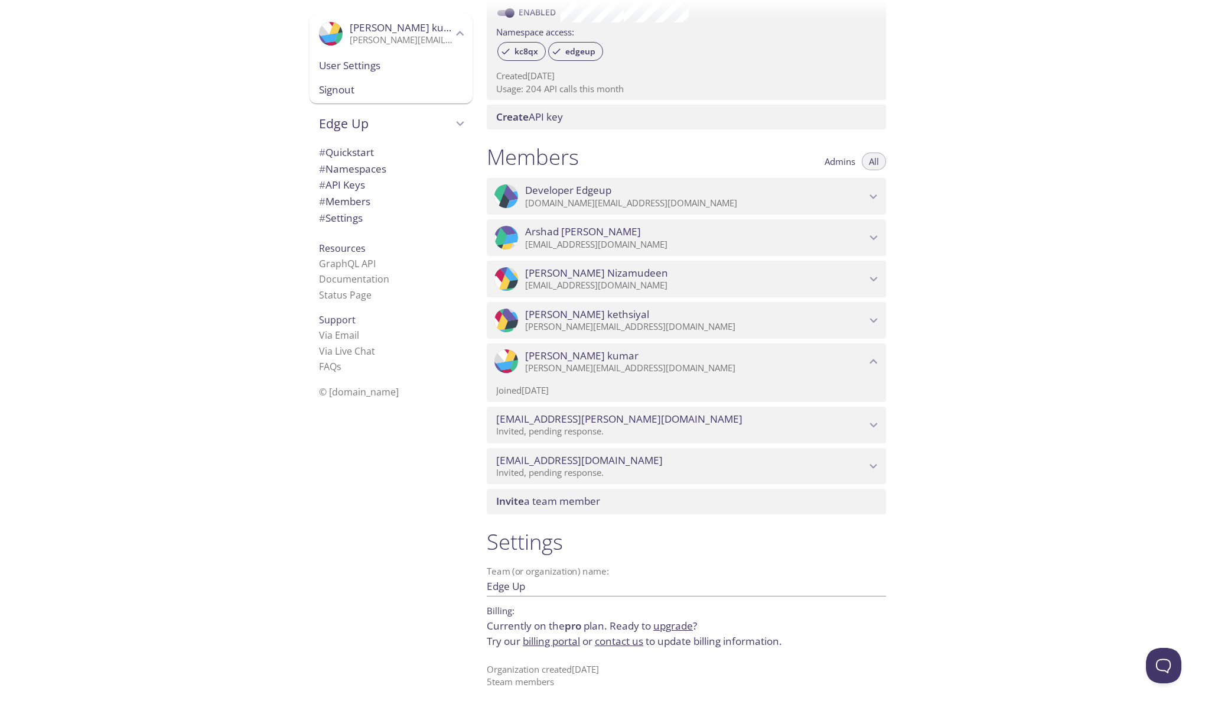
click at [258, 160] on div ".cls-1 { fill: #6d5ca8; } .cls-2 { fill: #3fc191; } .cls-3 { fill: #3b4752; } .…" at bounding box center [238, 353] width 477 height 707
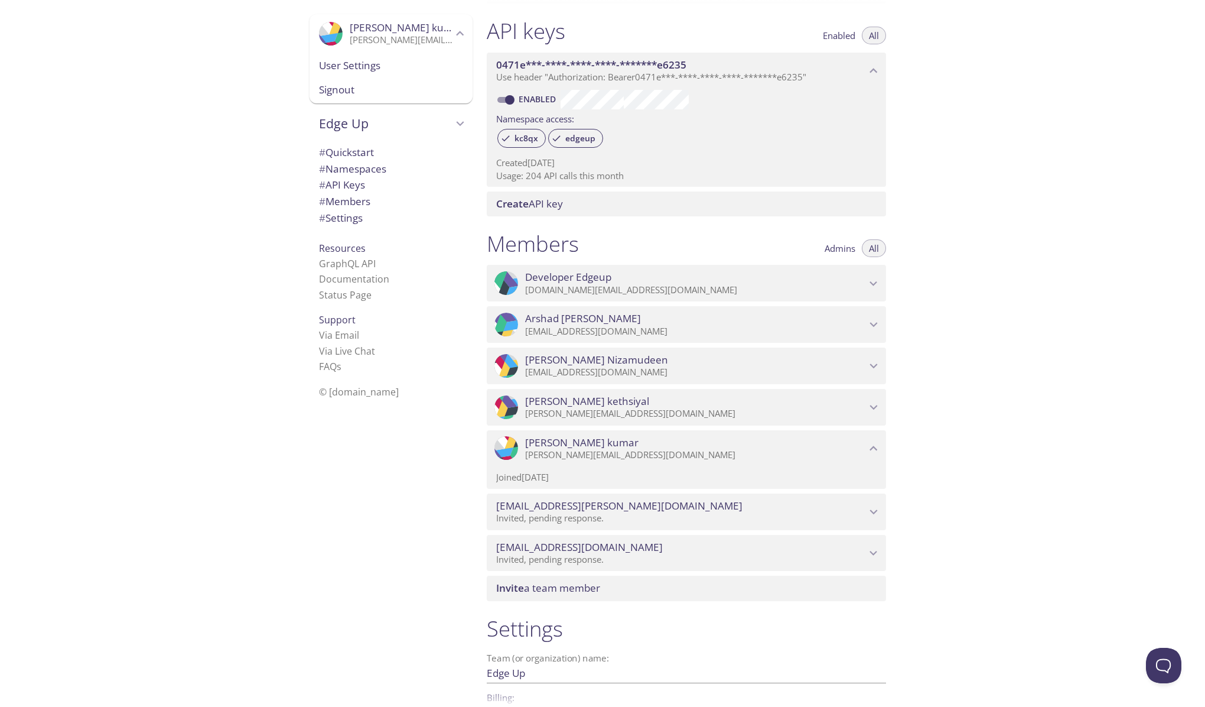
scroll to position [397, 0]
click at [703, 276] on span "Developer Edgeup" at bounding box center [695, 277] width 341 height 13
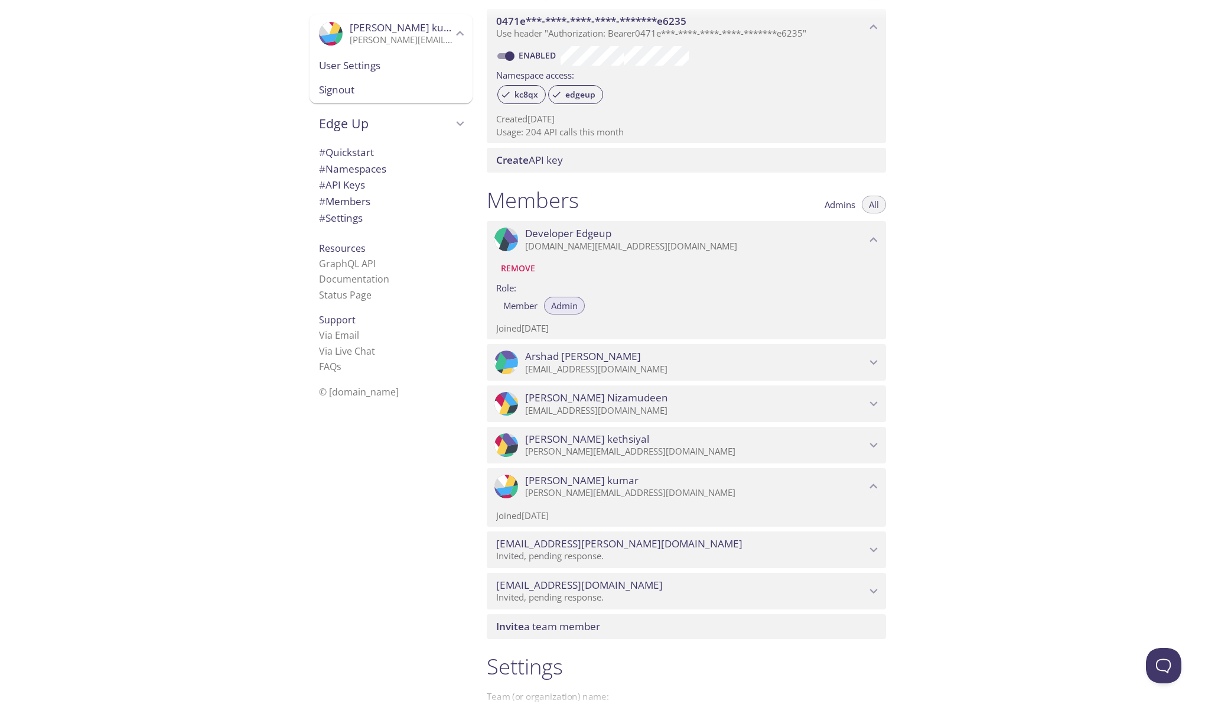
scroll to position [450, 0]
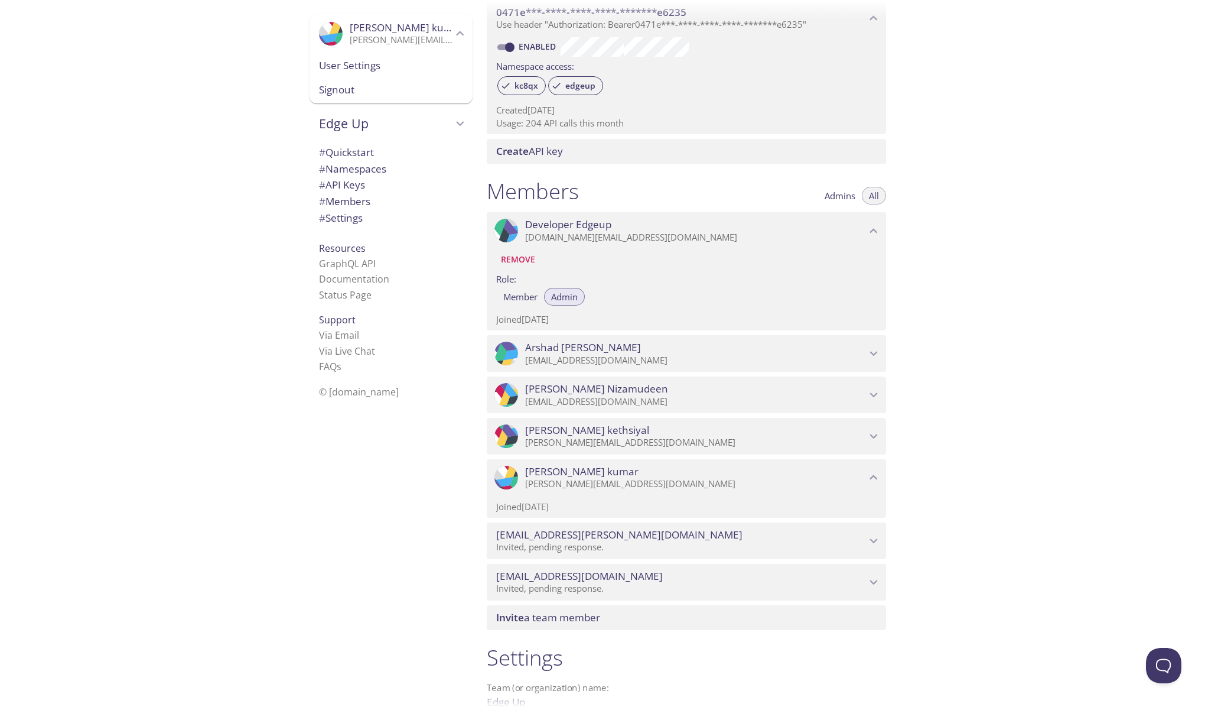
click at [814, 240] on p "developer.sr@edgeup.in" at bounding box center [695, 238] width 341 height 12
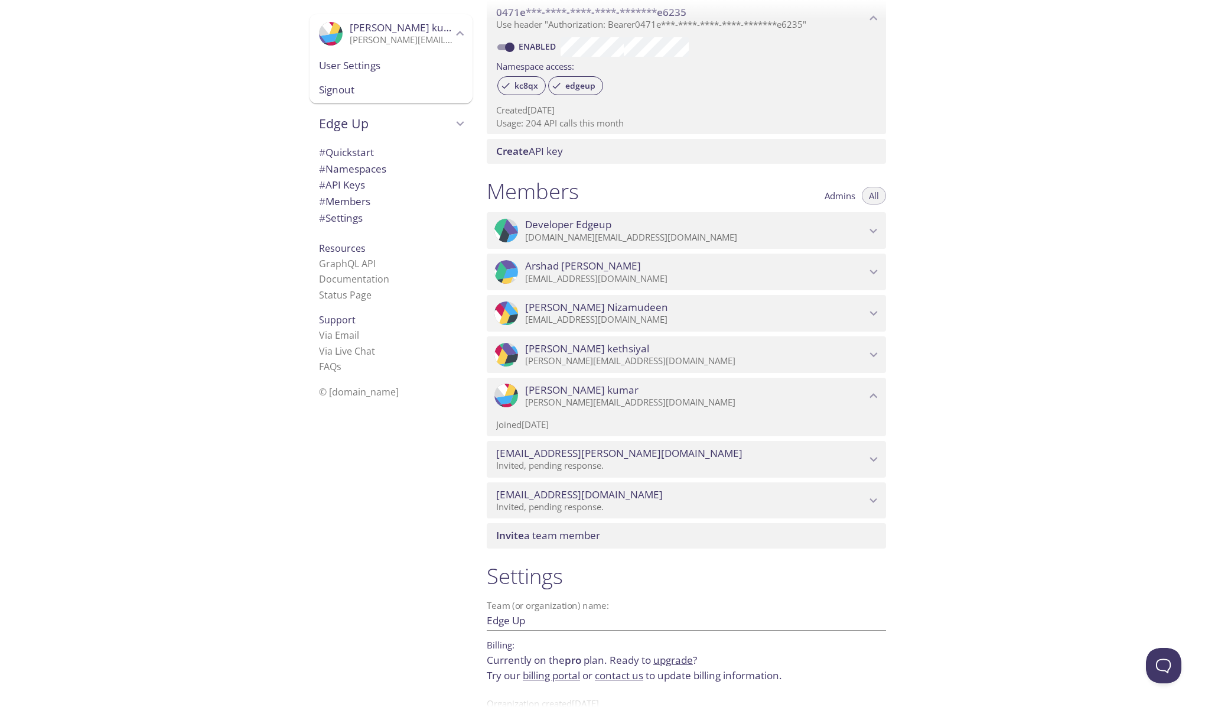
click at [379, 164] on span "# Namespaces" at bounding box center [352, 169] width 67 height 14
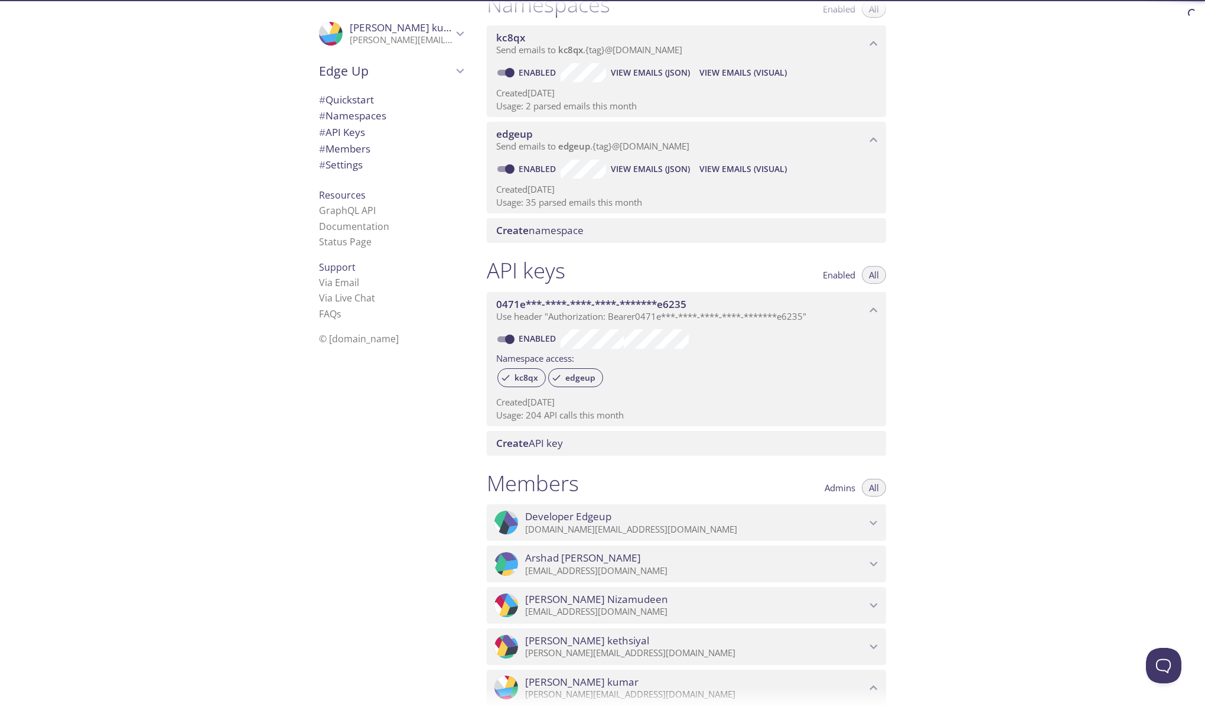
scroll to position [149, 0]
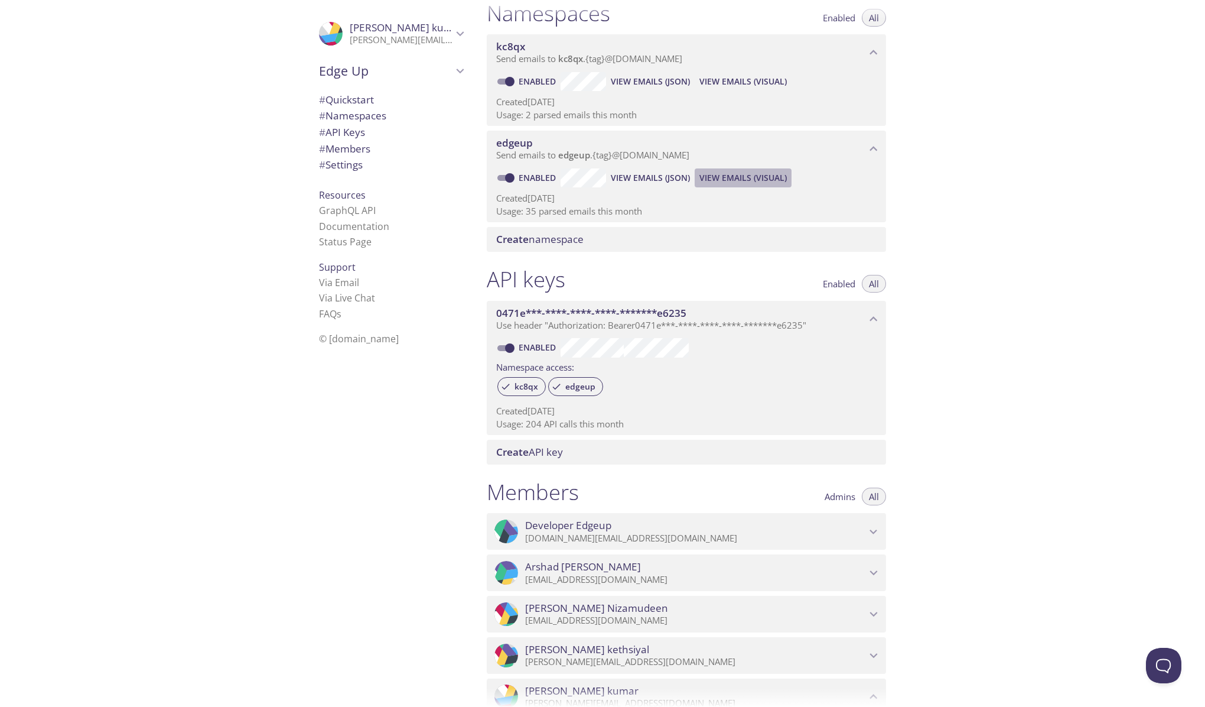
click at [739, 175] on span "View Emails (Visual)" at bounding box center [742, 178] width 87 height 14
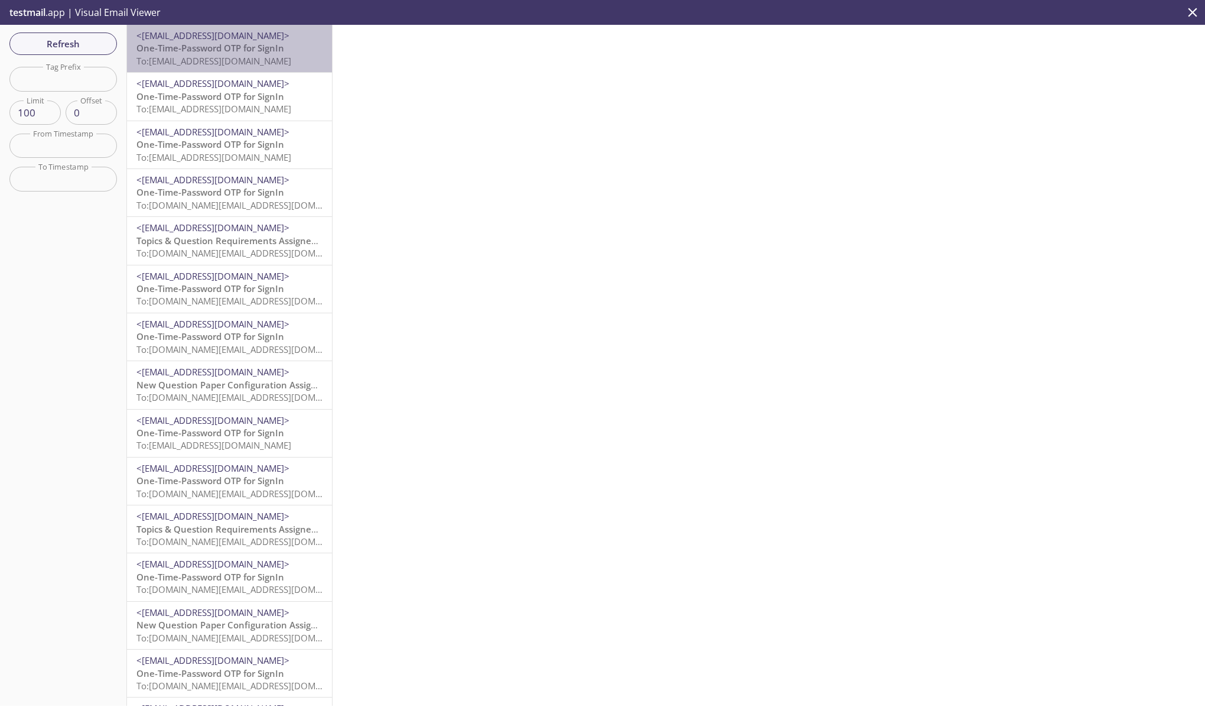
click at [217, 52] on span "One-Time-Password OTP for SignIn" at bounding box center [210, 48] width 148 height 12
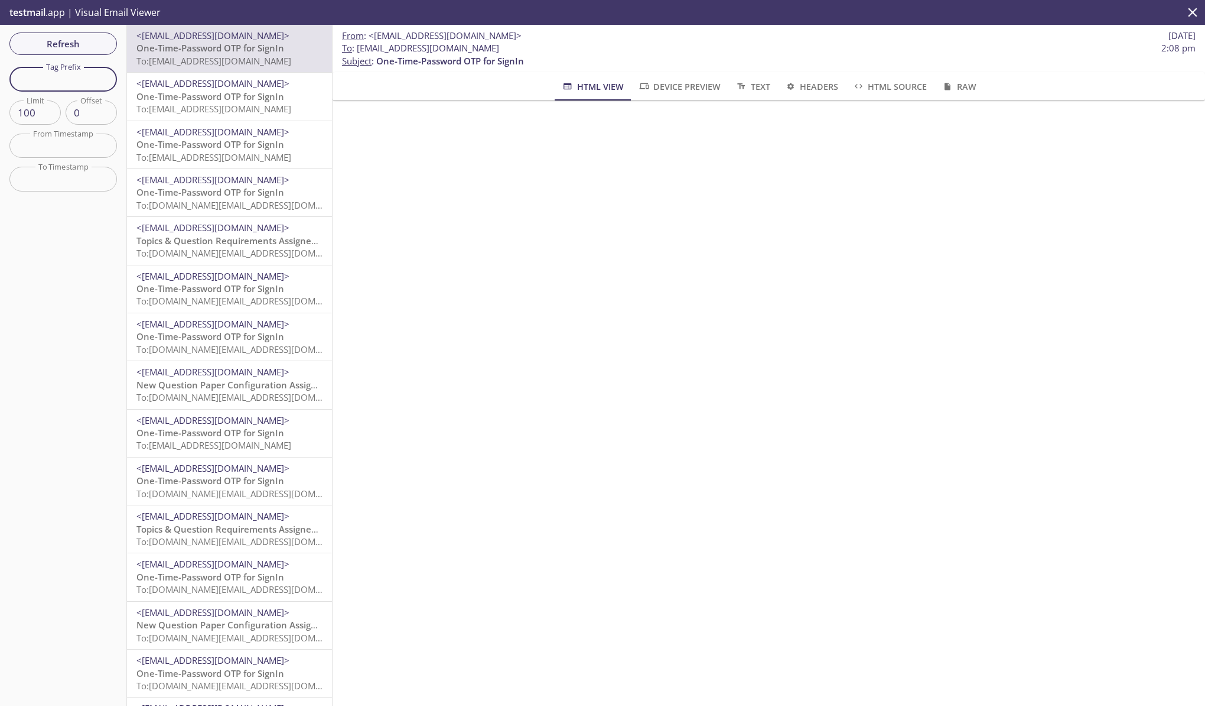
click at [55, 76] on input "text" at bounding box center [63, 79] width 108 height 24
paste input "edgeup.opdh@inbox.testmail.app"
type input "edgeup.opdh@inbox.testmail.app"
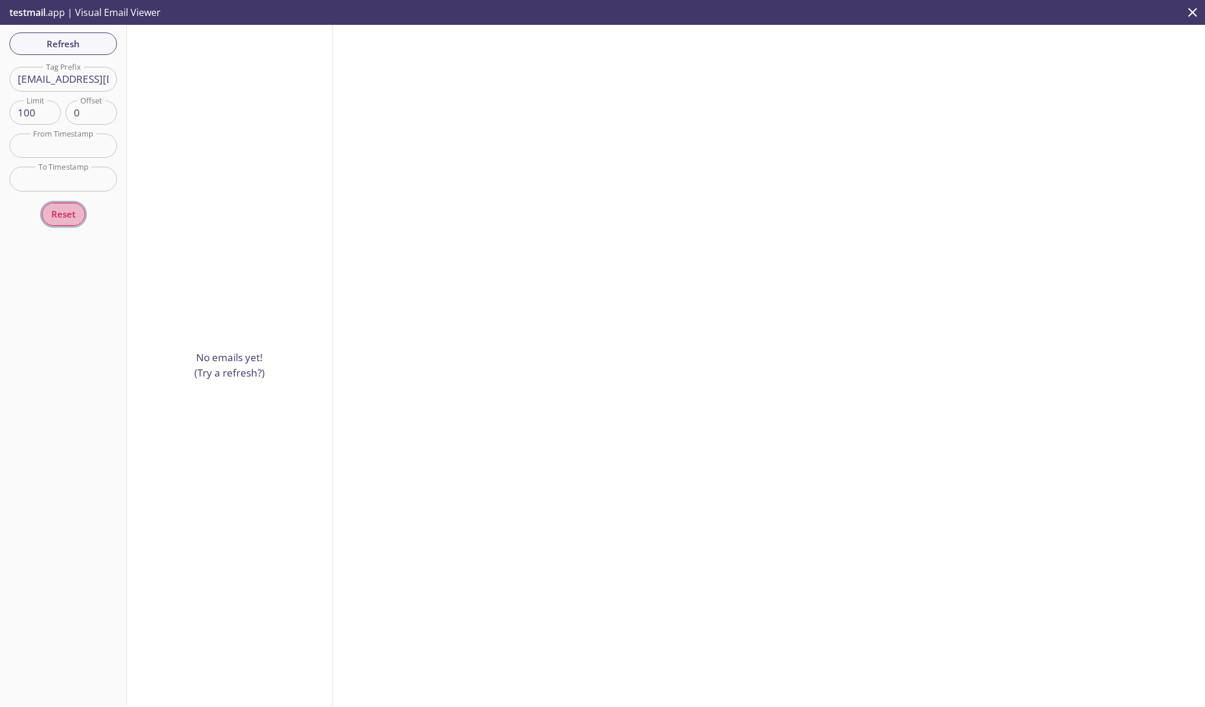
click at [74, 214] on span "Reset" at bounding box center [63, 213] width 24 height 15
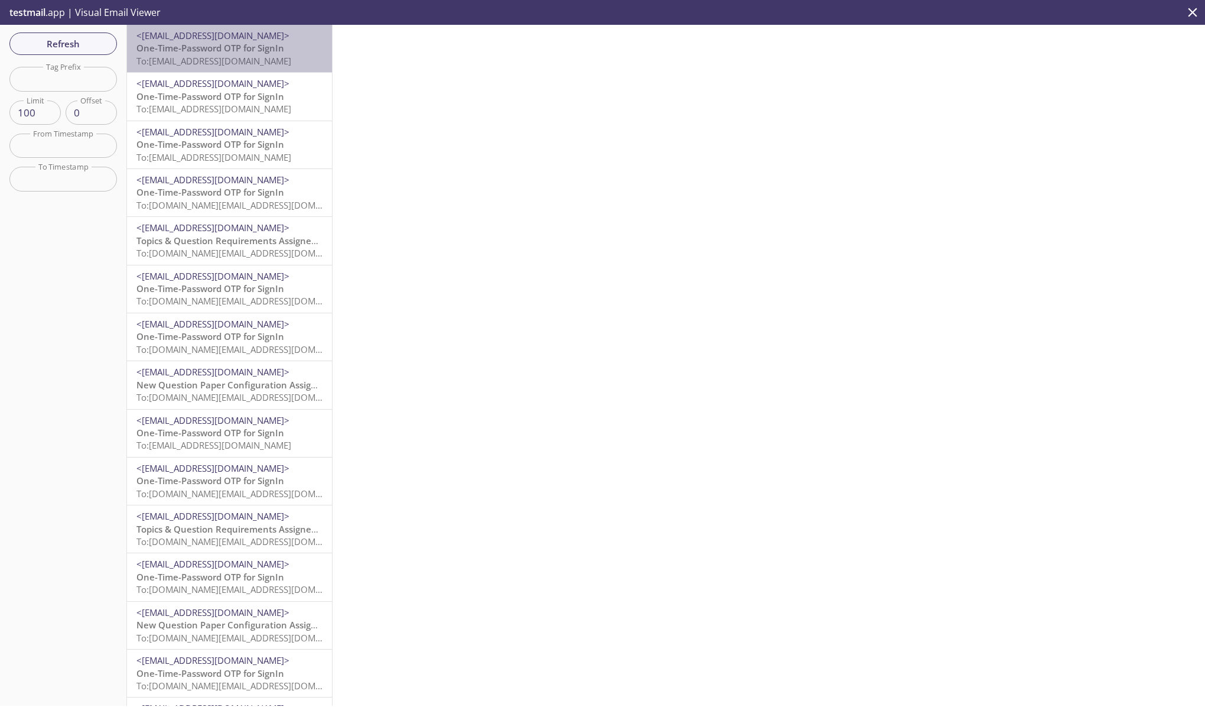
click at [237, 54] on span "One-Time-Password OTP for SignIn" at bounding box center [210, 48] width 148 height 12
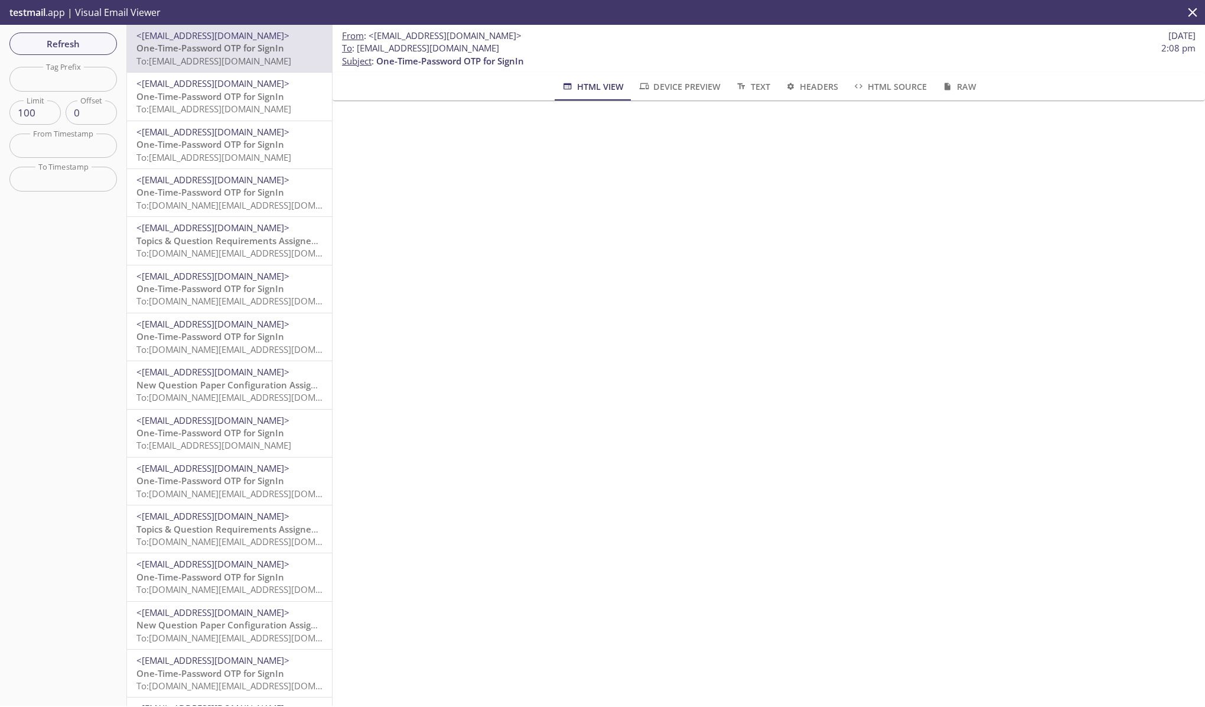
click at [232, 98] on span "One-Time-Password OTP for SignIn" at bounding box center [210, 96] width 148 height 12
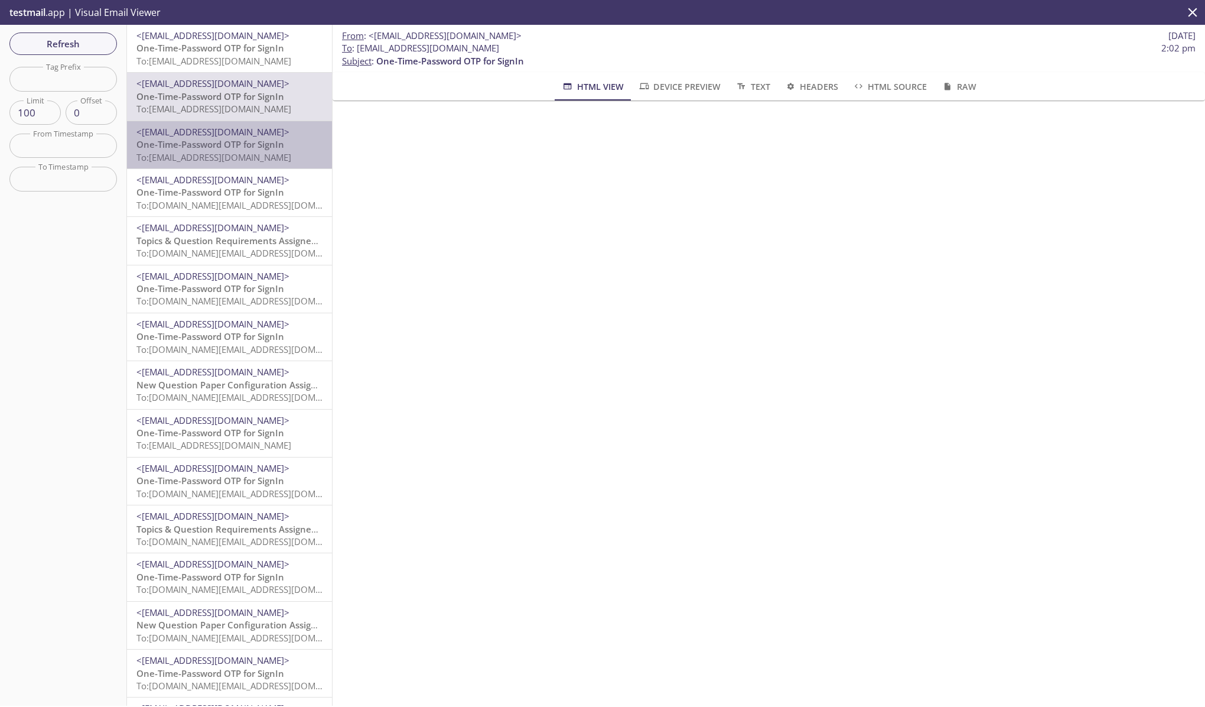
click at [220, 146] on span "One-Time-Password OTP for SignIn" at bounding box center [210, 144] width 148 height 12
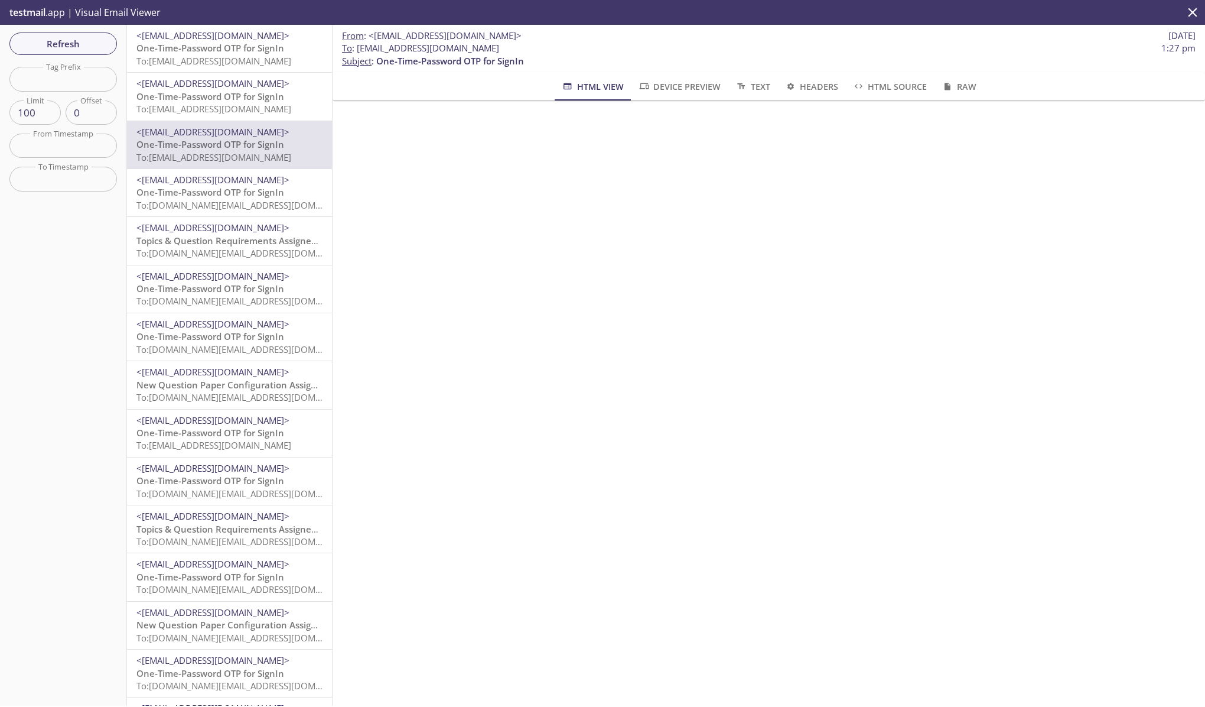
click at [221, 105] on span "To: edgeup.opdh@inbox.testmail.app" at bounding box center [213, 109] width 155 height 12
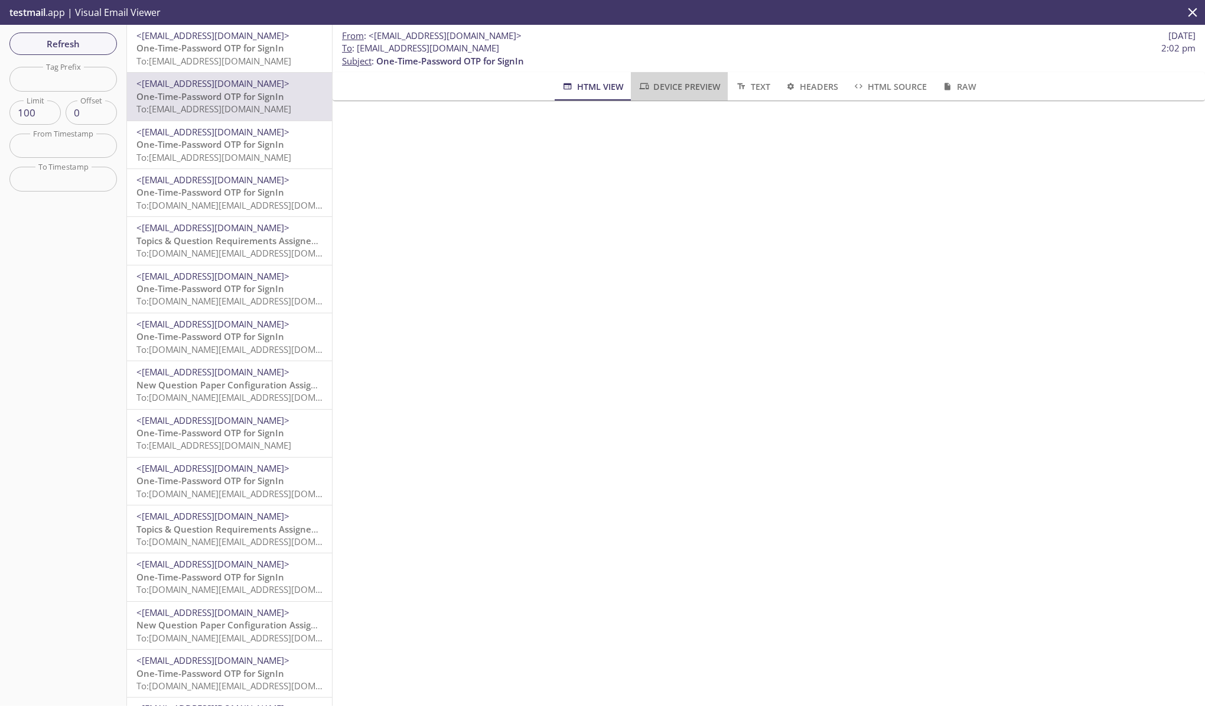
click at [642, 86] on icon "button" at bounding box center [644, 86] width 12 height 9
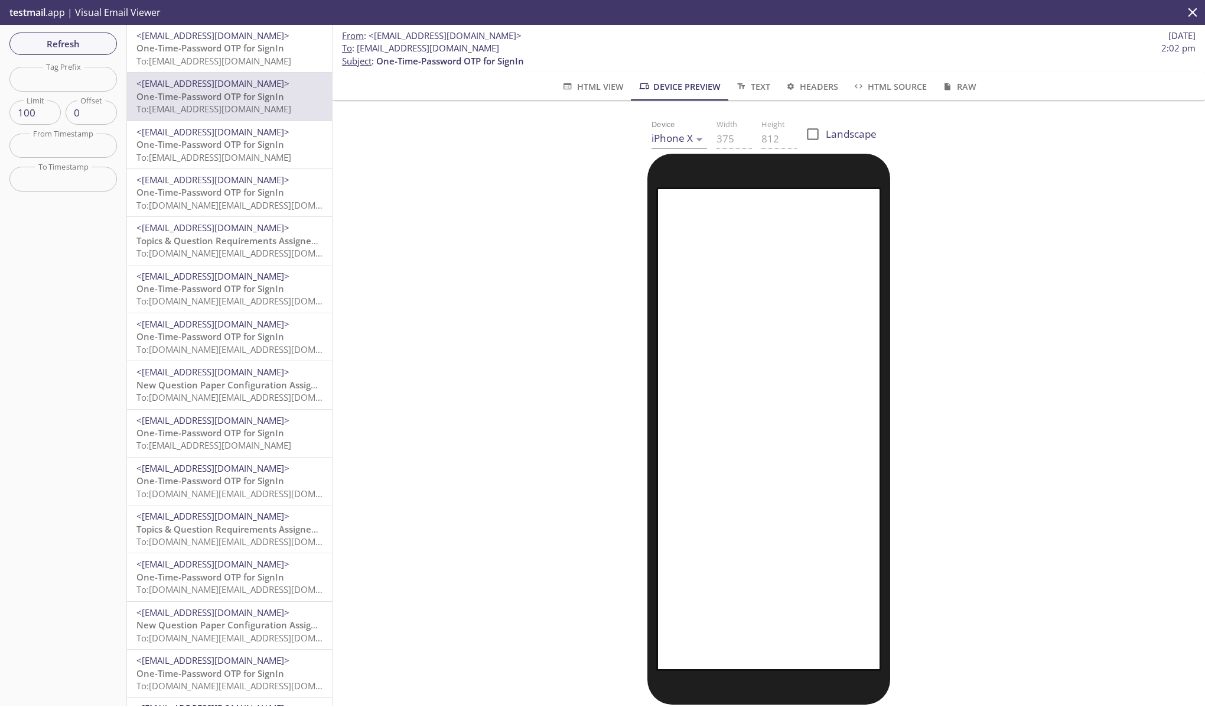
click at [764, 94] on button "Text" at bounding box center [752, 86] width 49 height 28
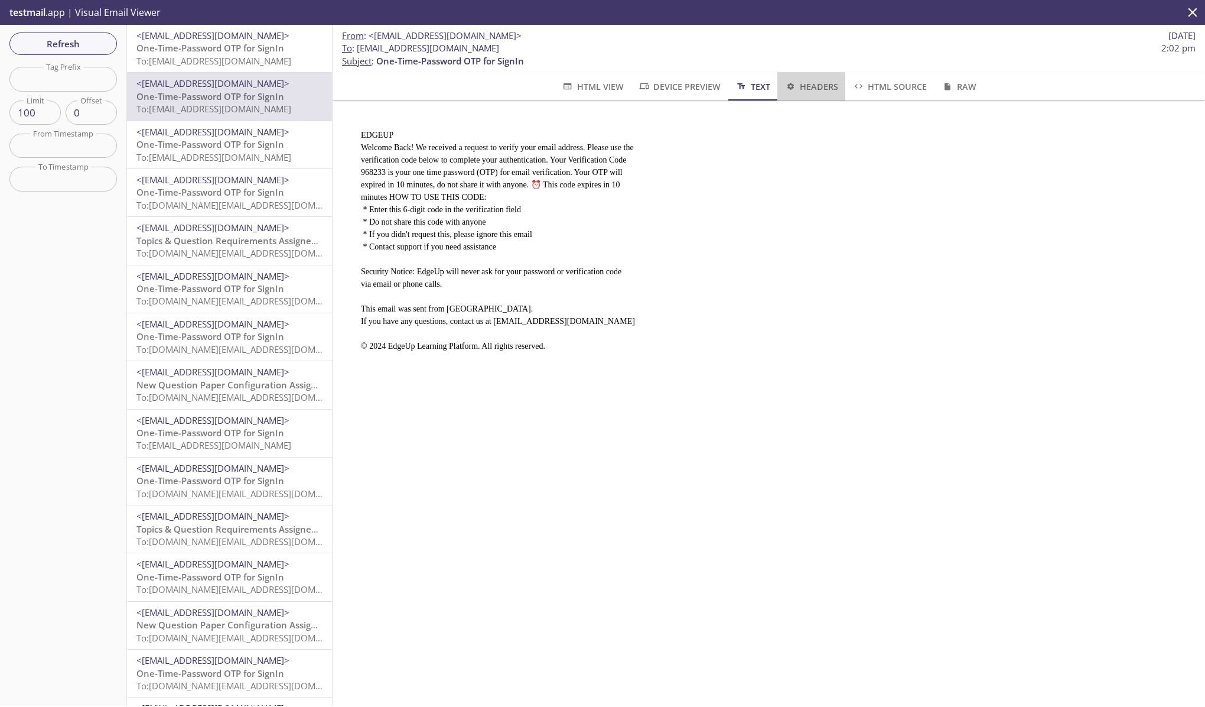
click at [824, 96] on button "Headers" at bounding box center [811, 86] width 68 height 28
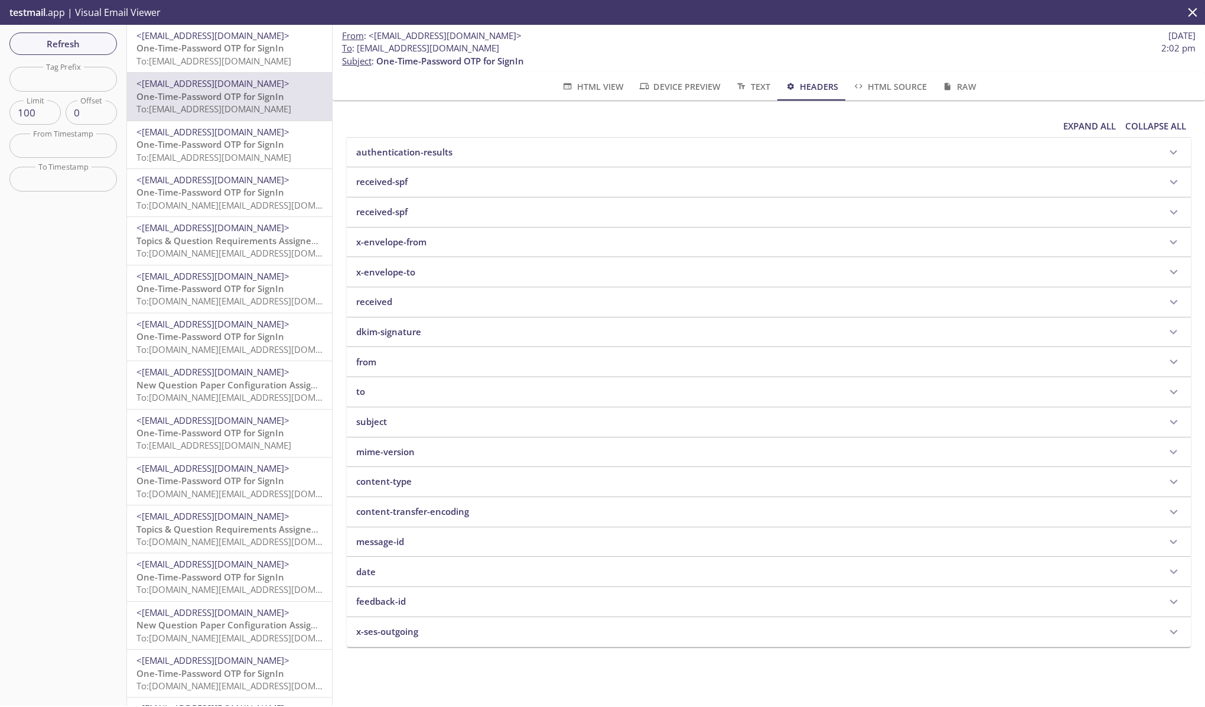
click at [868, 94] on button "HTML Source" at bounding box center [889, 86] width 89 height 28
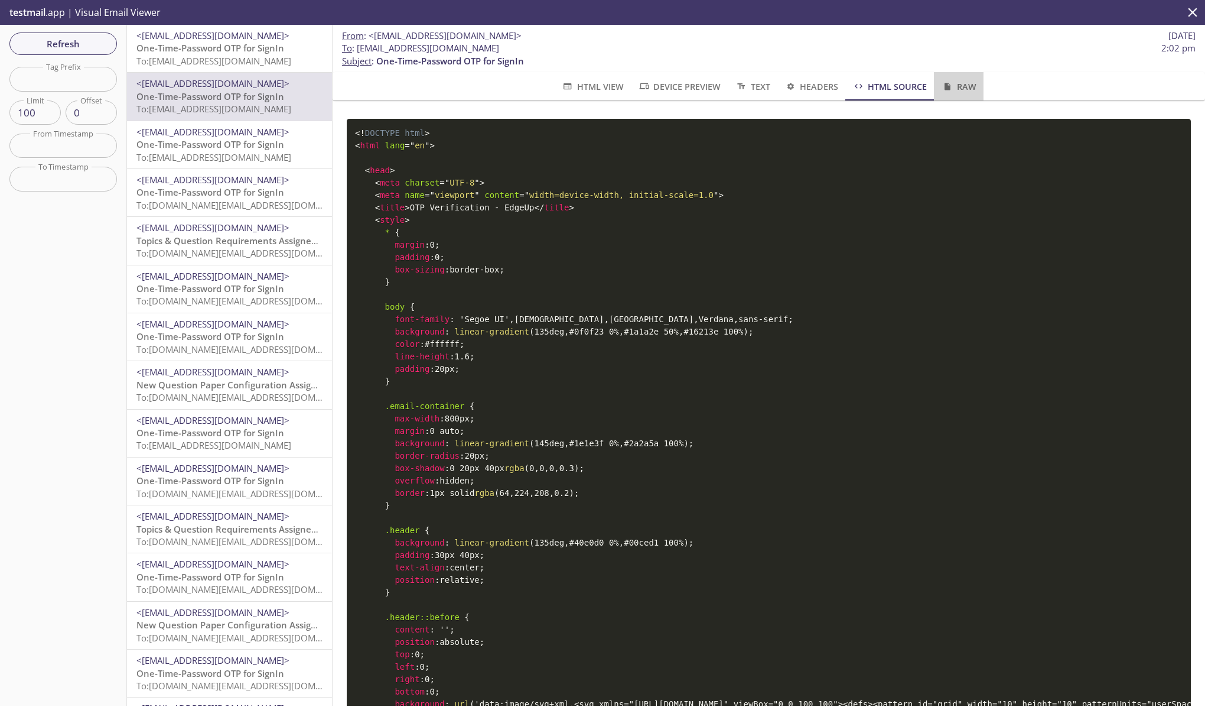
click at [962, 95] on button "Raw" at bounding box center [958, 86] width 49 height 28
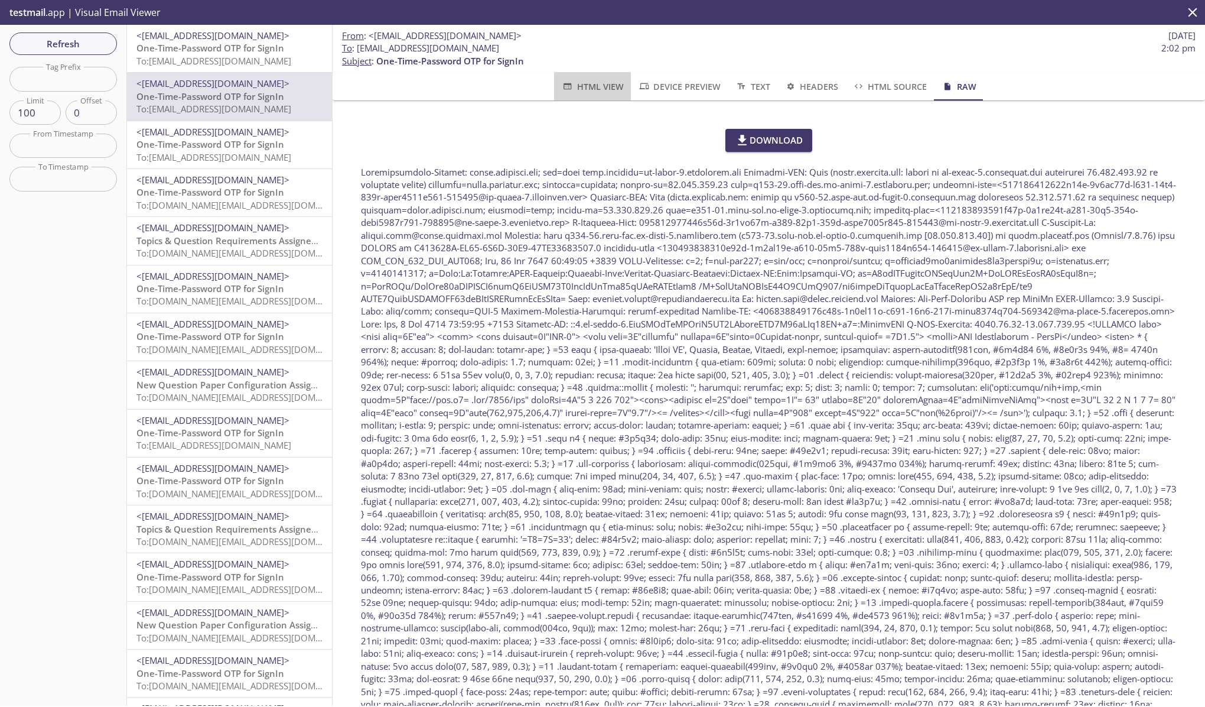
click at [610, 85] on span "HTML View" at bounding box center [592, 86] width 62 height 15
